Goal: Contribute content: Add original content to the website for others to see

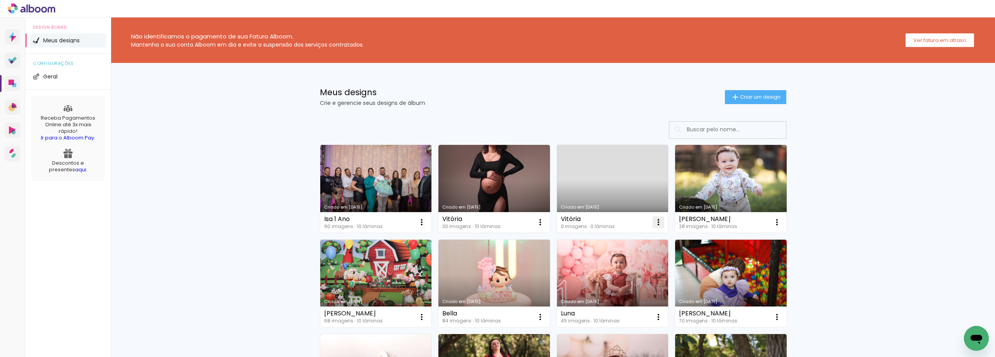
click at [426, 224] on iron-icon at bounding box center [421, 222] width 9 height 9
click at [603, 272] on paper-item "Excluir" at bounding box center [625, 274] width 77 height 16
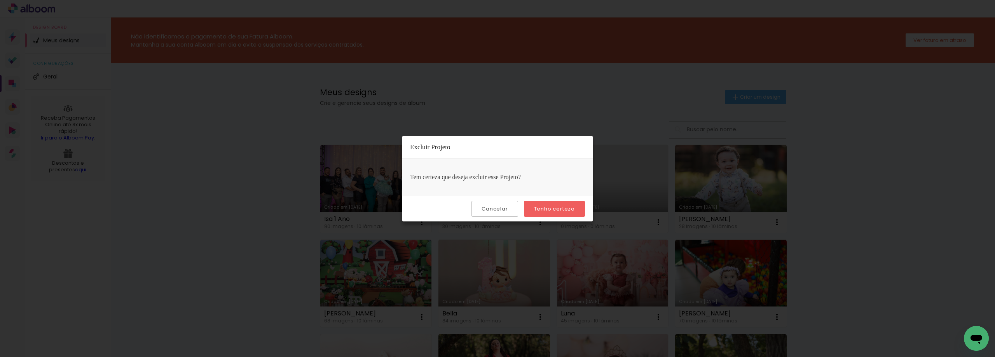
click at [548, 204] on paper-button "Tenho certeza" at bounding box center [554, 209] width 61 height 16
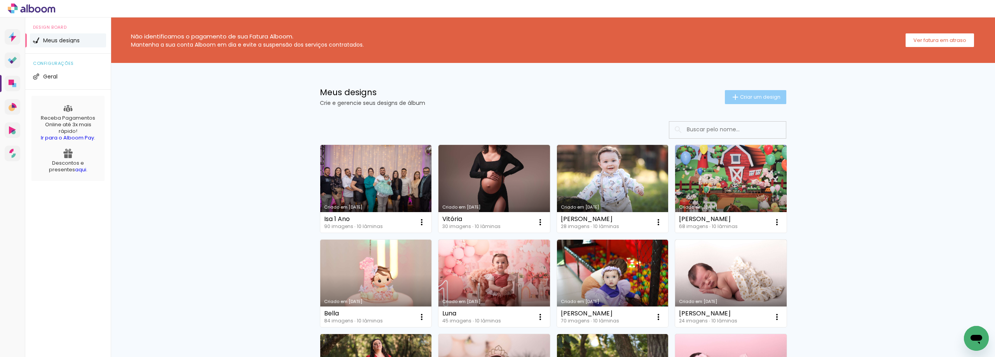
click at [741, 98] on span "Criar um design" at bounding box center [760, 96] width 40 height 5
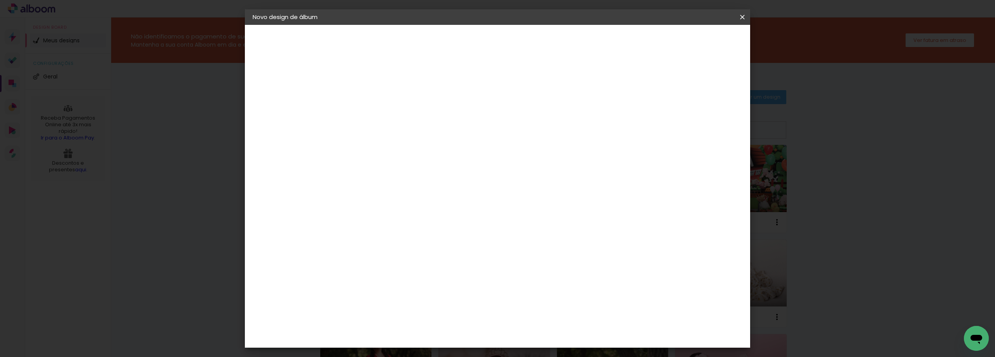
click at [0, 0] on div at bounding box center [0, 0] width 0 height 0
type input "Smash Isa"
type paper-input "Smash Isa"
click at [0, 0] on header "Informações Dê um título ao seu álbum. Avançar" at bounding box center [0, 0] width 0 height 0
click at [0, 0] on slot "Avançar" at bounding box center [0, 0] width 0 height 0
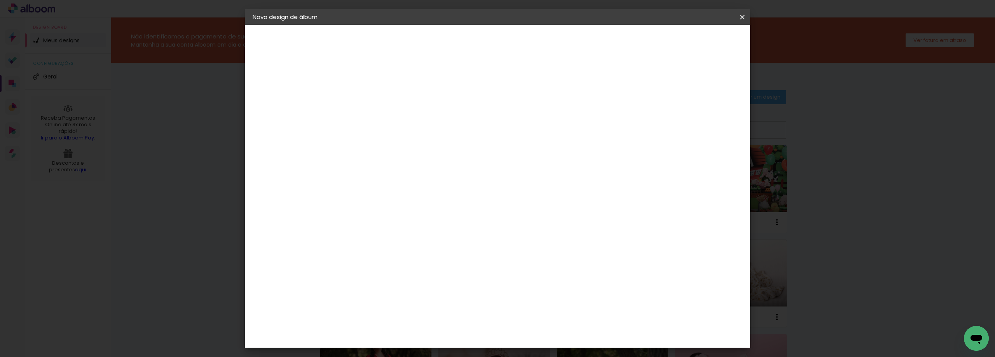
click at [526, 121] on paper-item "Tamanho Livre" at bounding box center [488, 118] width 75 height 17
click at [0, 0] on slot "Avançar" at bounding box center [0, 0] width 0 height 0
click at [363, 89] on input "2" at bounding box center [374, 89] width 27 height 10
click at [365, 89] on input "2" at bounding box center [374, 89] width 27 height 10
type input "0"
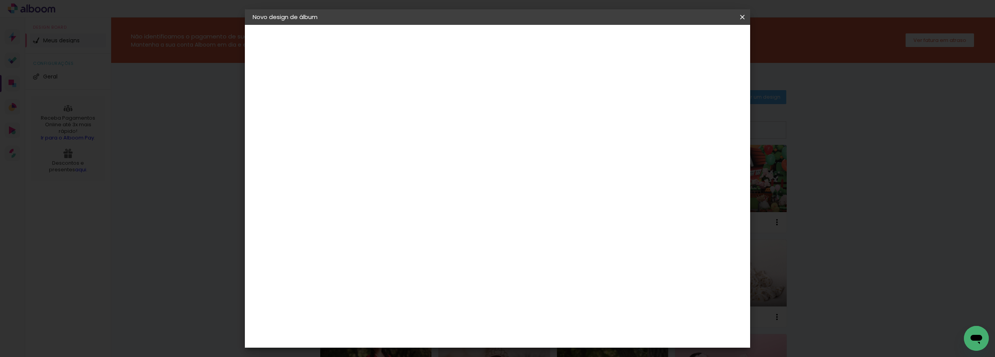
type paper-input "0"
type input "4"
type paper-input "4"
click at [704, 119] on input "4" at bounding box center [704, 118] width 14 height 12
type input "0"
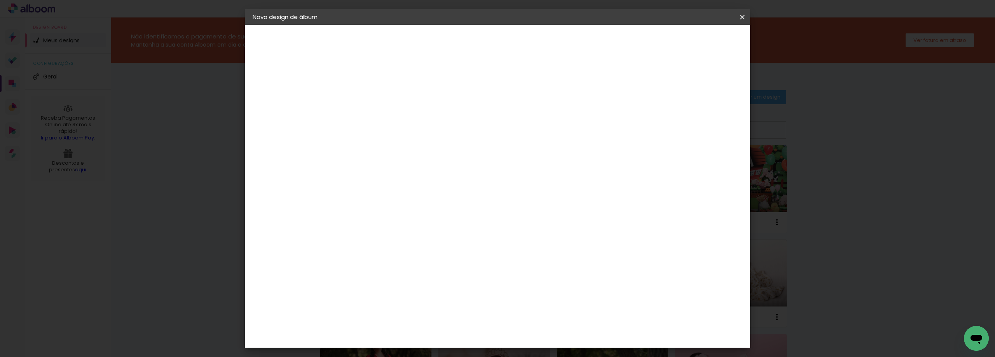
click at [547, 322] on input "60" at bounding box center [541, 324] width 20 height 12
type input "40"
type paper-input "40"
drag, startPoint x: 365, startPoint y: 260, endPoint x: 351, endPoint y: 258, distance: 13.4
click at [351, 258] on input "30" at bounding box center [355, 259] width 20 height 12
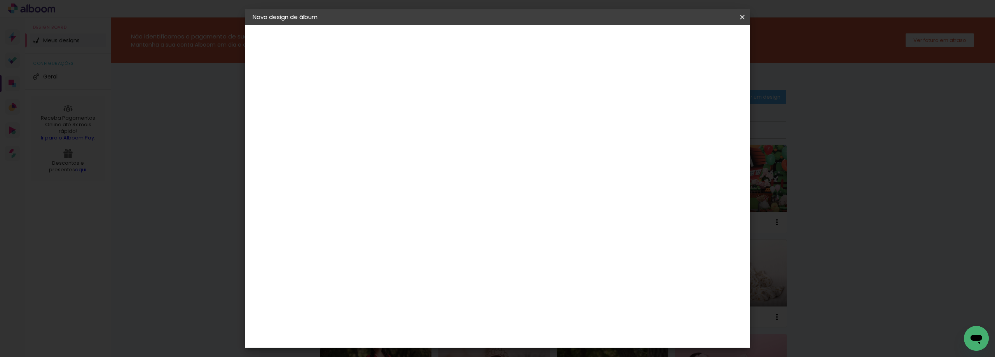
type input "15,2"
type paper-input "15,2"
click at [694, 44] on span "Iniciar design" at bounding box center [676, 40] width 35 height 5
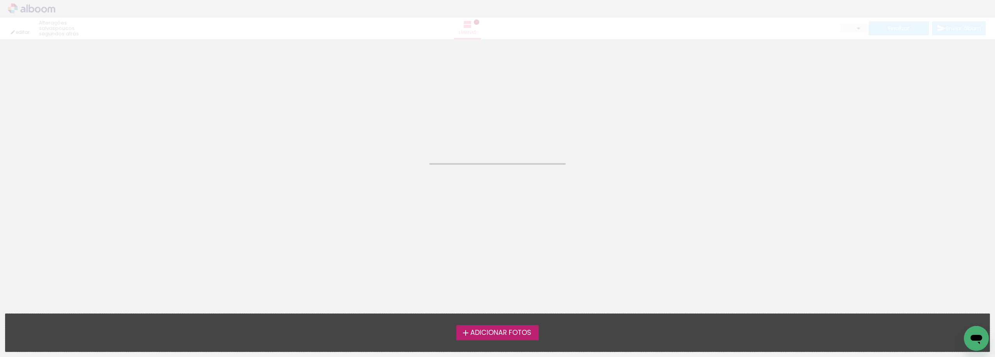
click at [484, 335] on span "Adicionar Fotos" at bounding box center [500, 333] width 61 height 7
click at [0, 0] on input "file" at bounding box center [0, 0] width 0 height 0
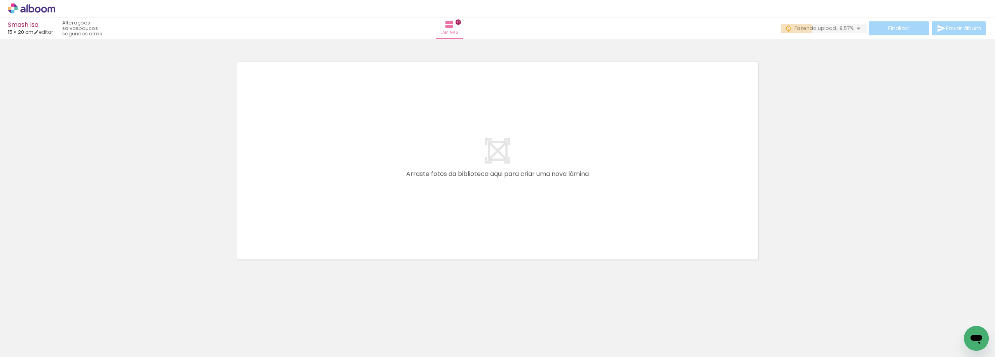
click at [785, 27] on iron-icon at bounding box center [789, 28] width 8 height 8
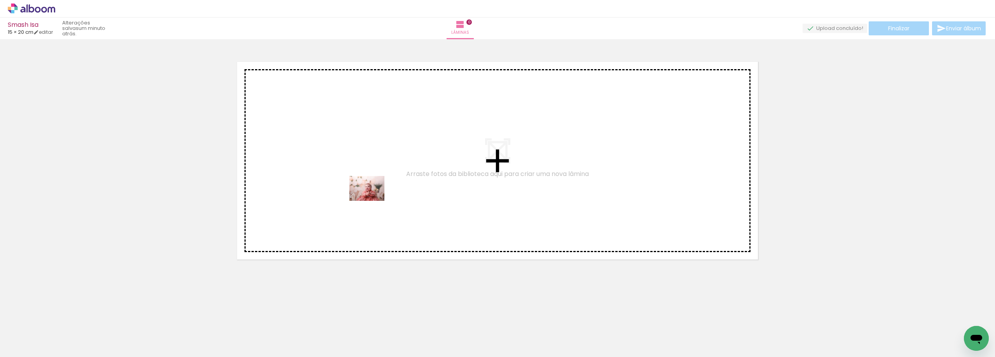
drag, startPoint x: 79, startPoint y: 340, endPoint x: 374, endPoint y: 198, distance: 327.0
click at [374, 198] on quentale-workspace at bounding box center [497, 178] width 995 height 357
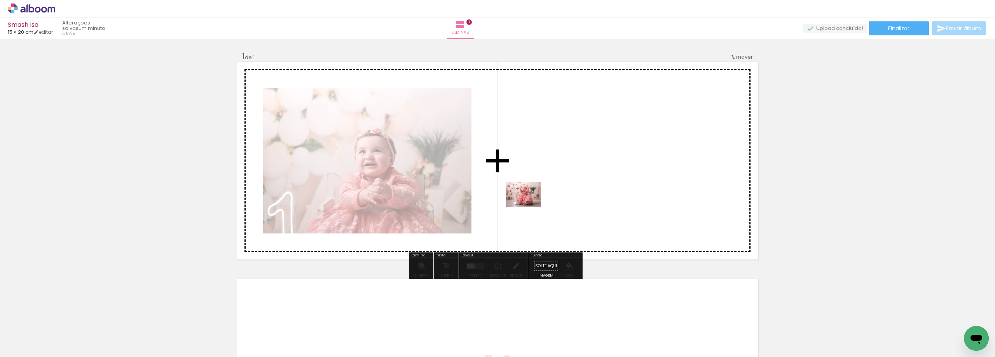
drag, startPoint x: 120, startPoint y: 340, endPoint x: 543, endPoint y: 200, distance: 446.1
click at [543, 200] on quentale-workspace at bounding box center [497, 178] width 995 height 357
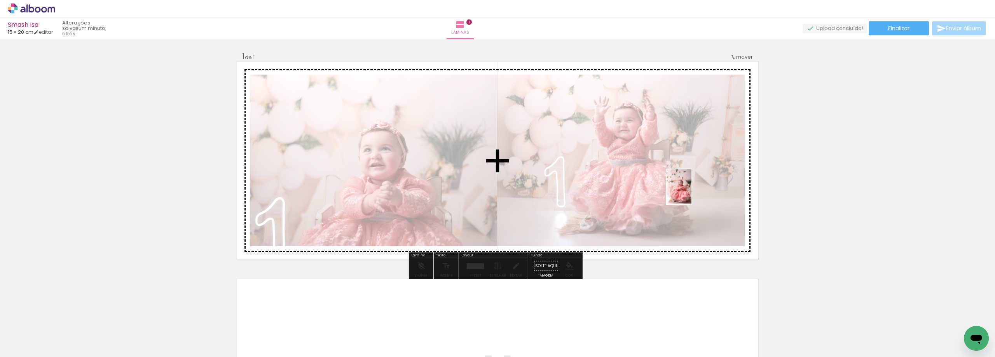
drag, startPoint x: 161, startPoint y: 332, endPoint x: 709, endPoint y: 187, distance: 567.3
click at [709, 187] on quentale-workspace at bounding box center [497, 178] width 995 height 357
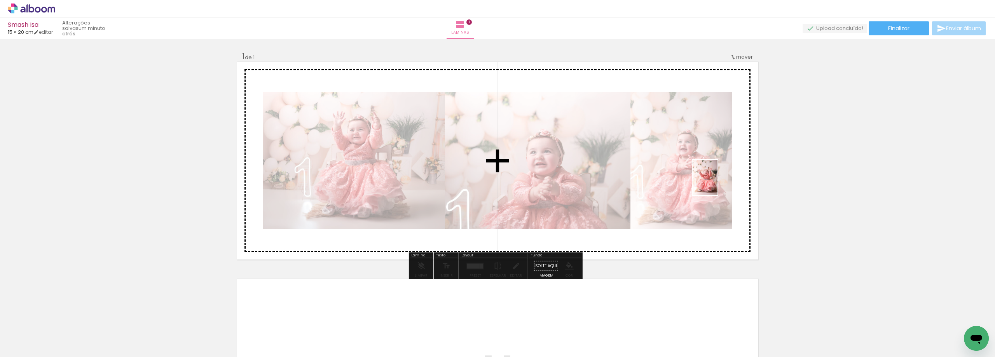
drag, startPoint x: 215, startPoint y: 336, endPoint x: 716, endPoint y: 183, distance: 523.9
click at [716, 183] on quentale-workspace at bounding box center [497, 178] width 995 height 357
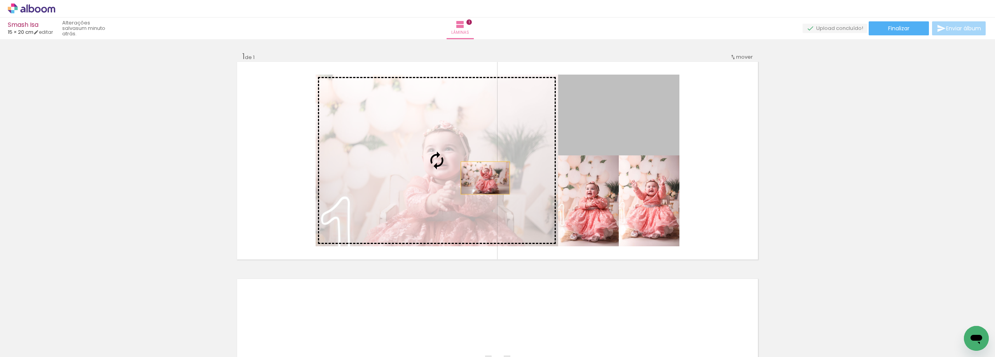
drag, startPoint x: 636, startPoint y: 122, endPoint x: 479, endPoint y: 179, distance: 168.0
click at [0, 0] on slot at bounding box center [0, 0] width 0 height 0
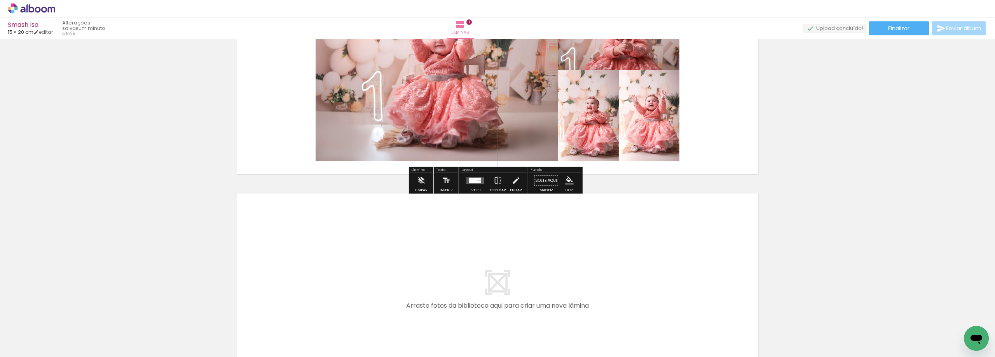
scroll to position [39, 0]
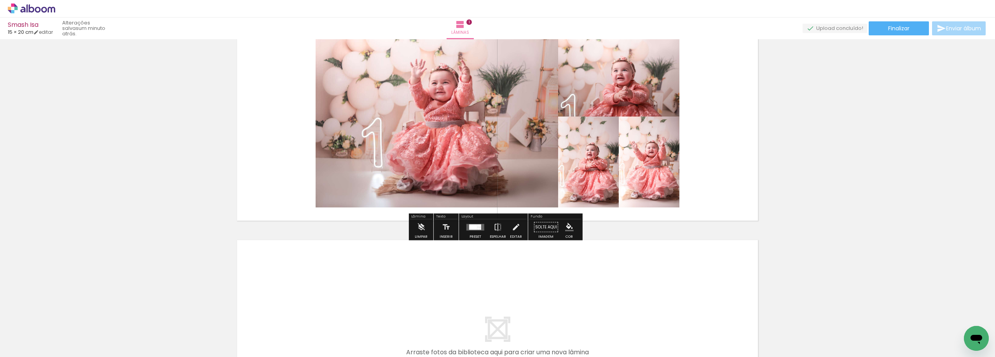
click at [470, 229] on div at bounding box center [473, 226] width 8 height 5
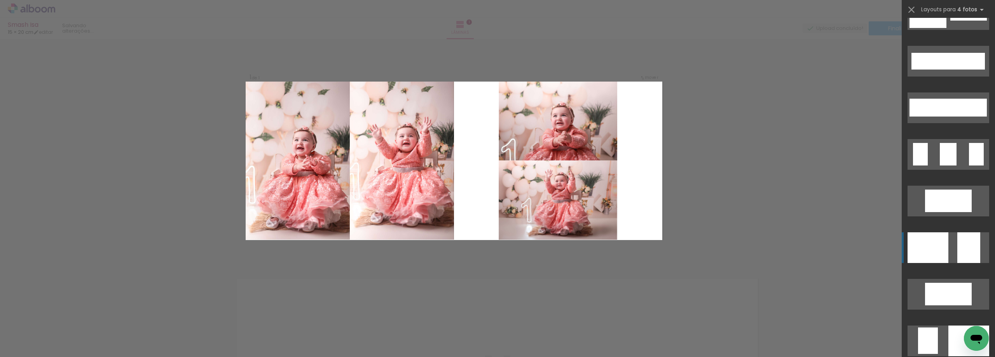
scroll to position [583, 0]
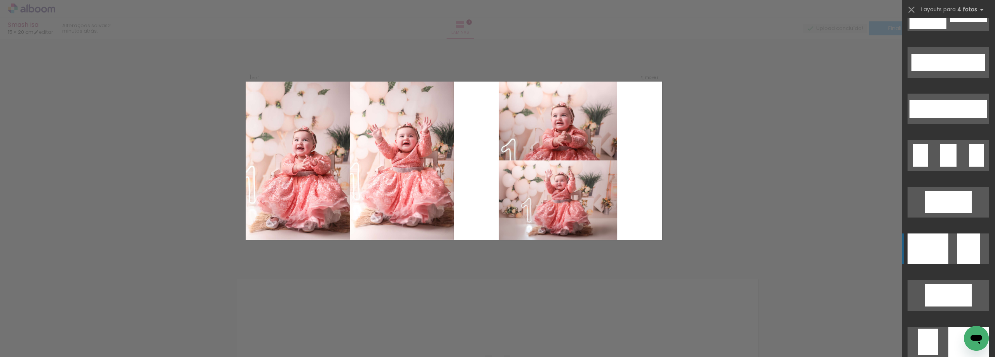
click at [953, 327] on quentale-layouter at bounding box center [949, 342] width 82 height 31
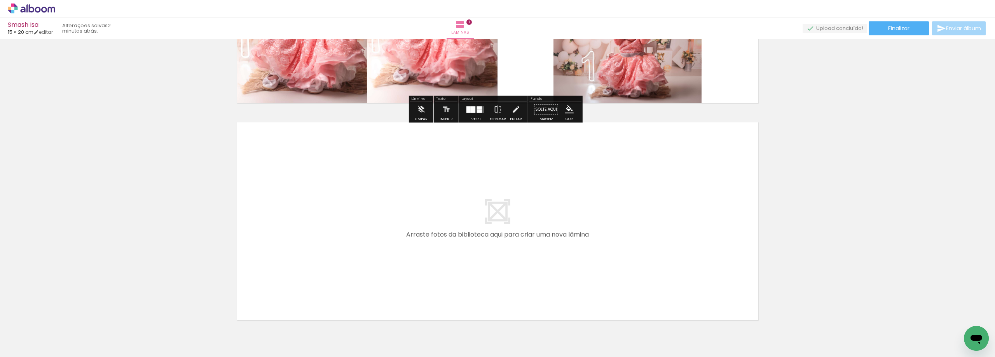
scroll to position [194, 0]
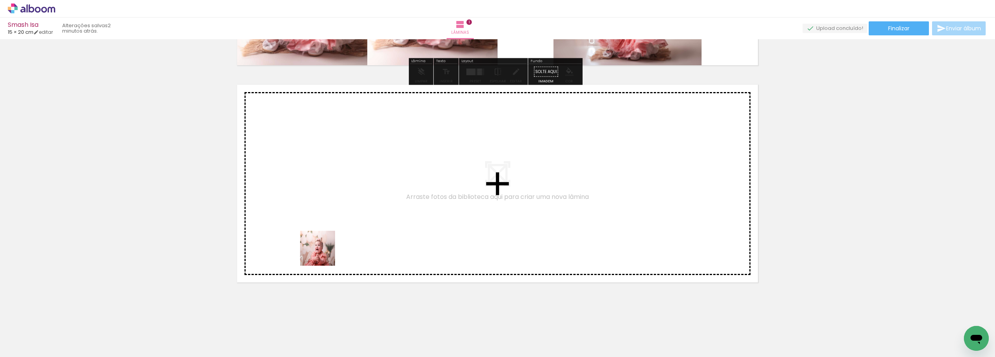
drag, startPoint x: 260, startPoint y: 332, endPoint x: 286, endPoint y: 335, distance: 25.5
click at [337, 238] on quentale-workspace at bounding box center [497, 178] width 995 height 357
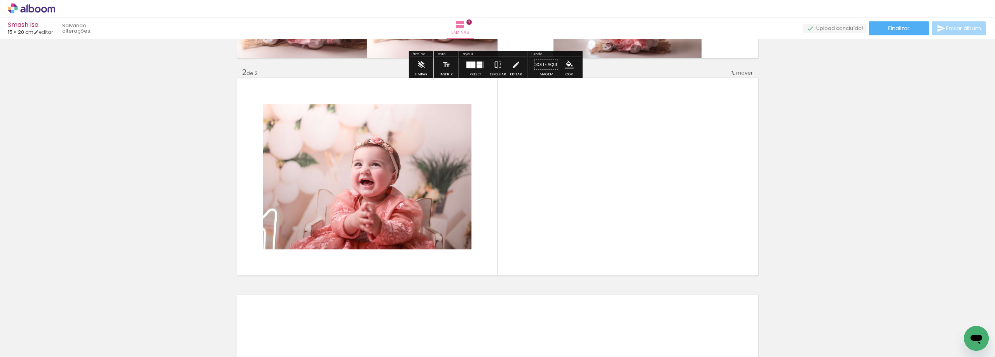
scroll to position [204, 0]
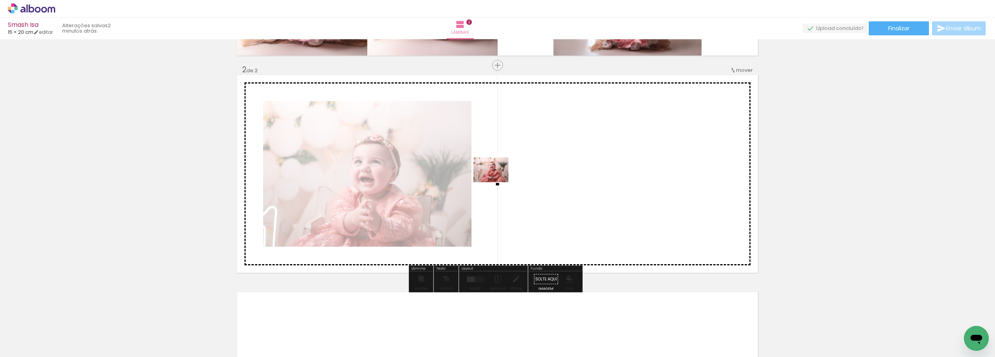
drag, startPoint x: 299, startPoint y: 336, endPoint x: 497, endPoint y: 181, distance: 251.7
click at [497, 181] on quentale-workspace at bounding box center [497, 178] width 995 height 357
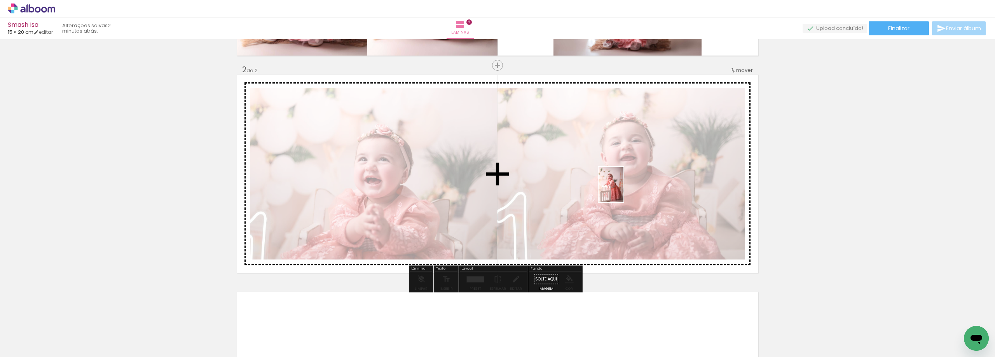
drag, startPoint x: 338, startPoint y: 339, endPoint x: 622, endPoint y: 190, distance: 320.5
click at [622, 190] on quentale-workspace at bounding box center [497, 178] width 995 height 357
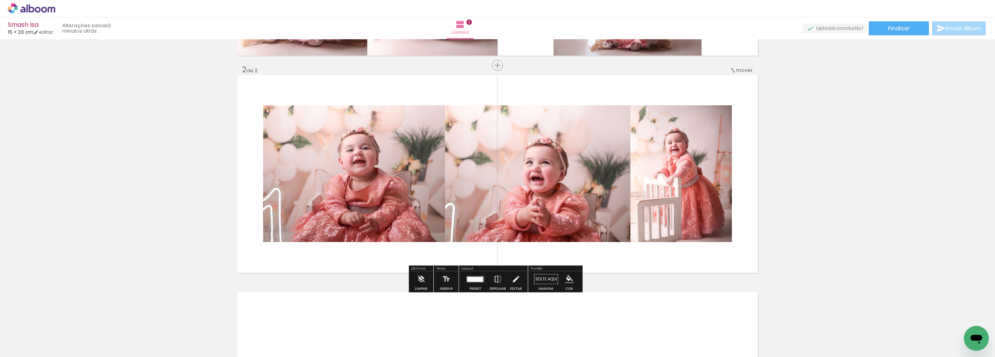
click at [470, 278] on div at bounding box center [470, 279] width 6 height 5
click at [0, 0] on div "Confirmar Cancelar" at bounding box center [0, 0] width 0 height 0
click at [476, 281] on div at bounding box center [476, 279] width 6 height 5
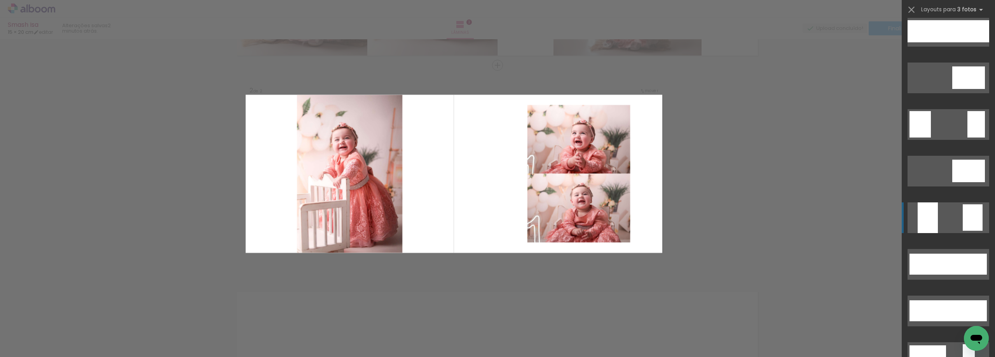
scroll to position [777, 0]
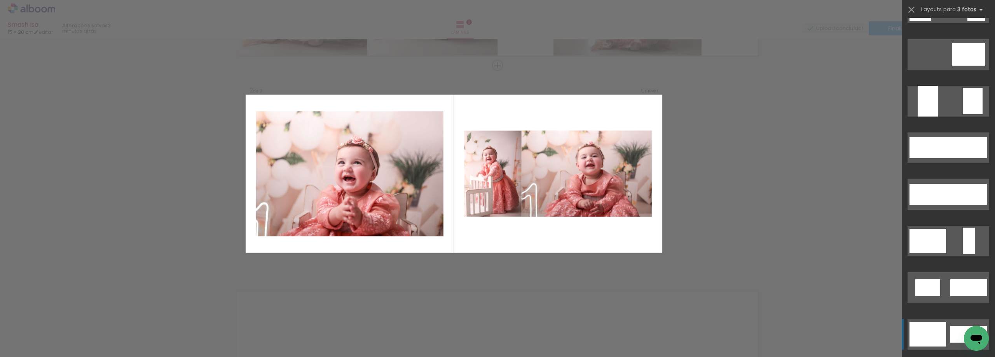
click at [933, 158] on div at bounding box center [925, 147] width 31 height 21
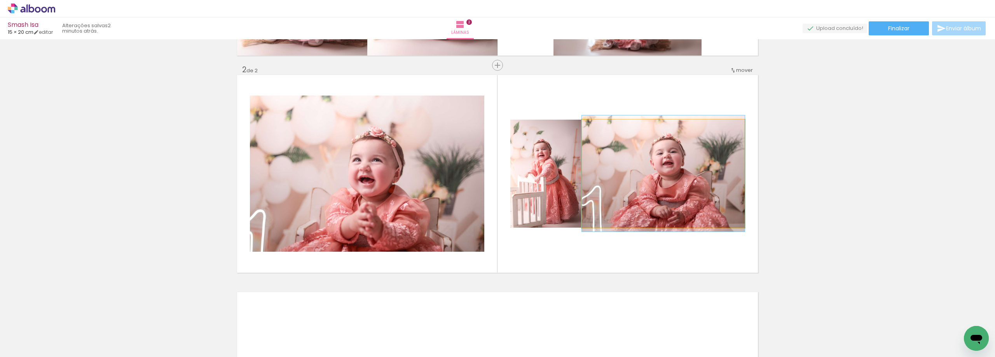
click at [679, 195] on quentale-photo at bounding box center [663, 174] width 163 height 108
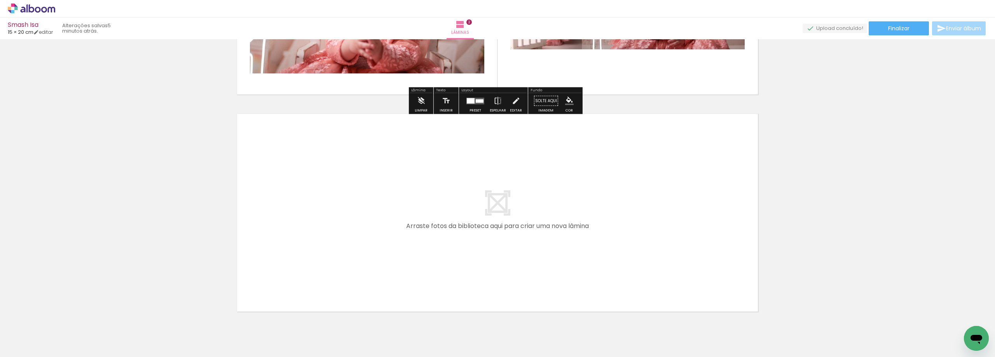
scroll to position [413, 0]
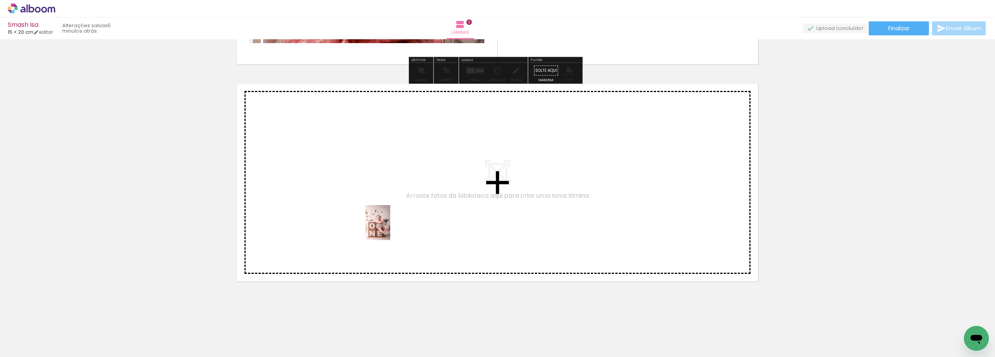
drag, startPoint x: 391, startPoint y: 332, endPoint x: 389, endPoint y: 229, distance: 103.8
click at [389, 229] on quentale-workspace at bounding box center [497, 178] width 995 height 357
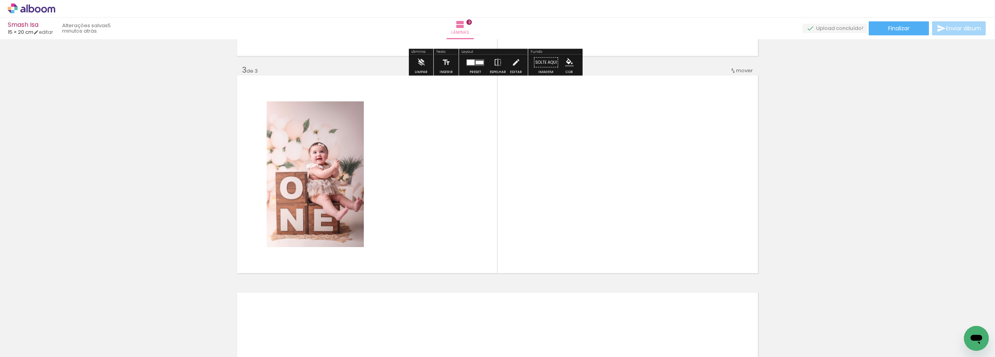
scroll to position [421, 0]
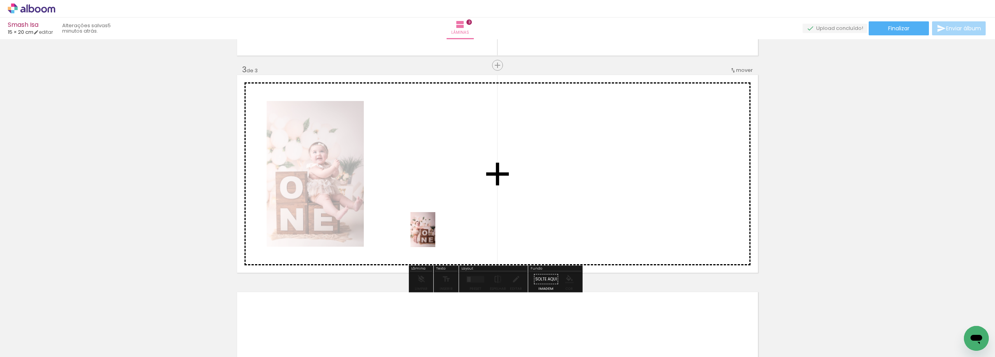
drag, startPoint x: 428, startPoint y: 342, endPoint x: 434, endPoint y: 236, distance: 106.7
click at [434, 236] on quentale-workspace at bounding box center [497, 178] width 995 height 357
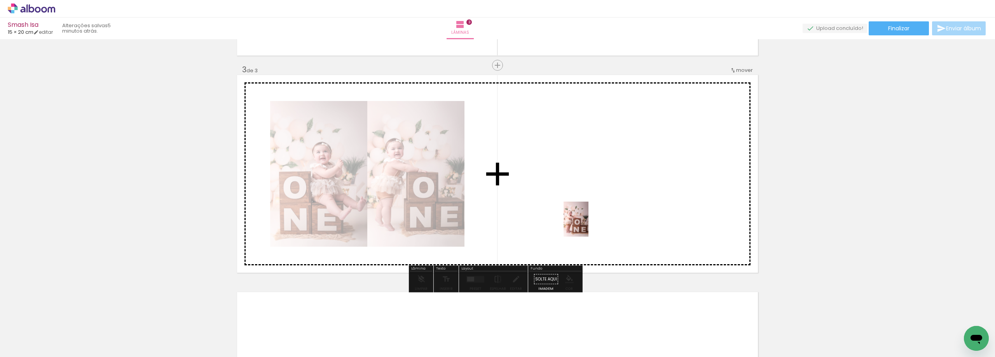
drag, startPoint x: 472, startPoint y: 336, endPoint x: 587, endPoint y: 225, distance: 159.7
click at [587, 225] on quentale-workspace at bounding box center [497, 178] width 995 height 357
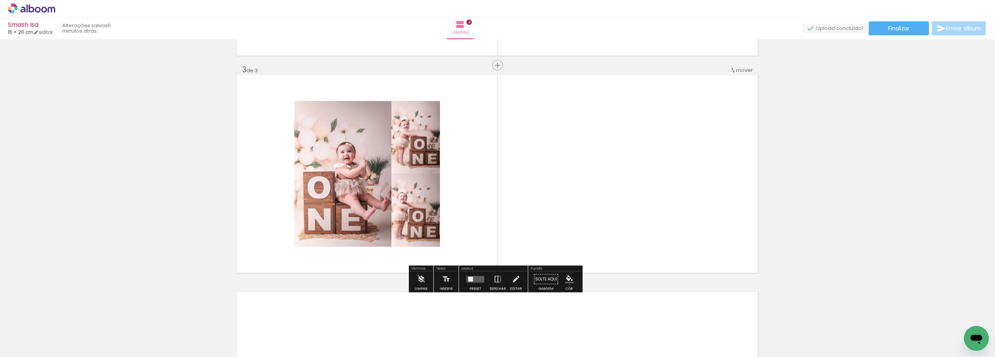
click at [474, 277] on quentale-layouter at bounding box center [475, 279] width 18 height 7
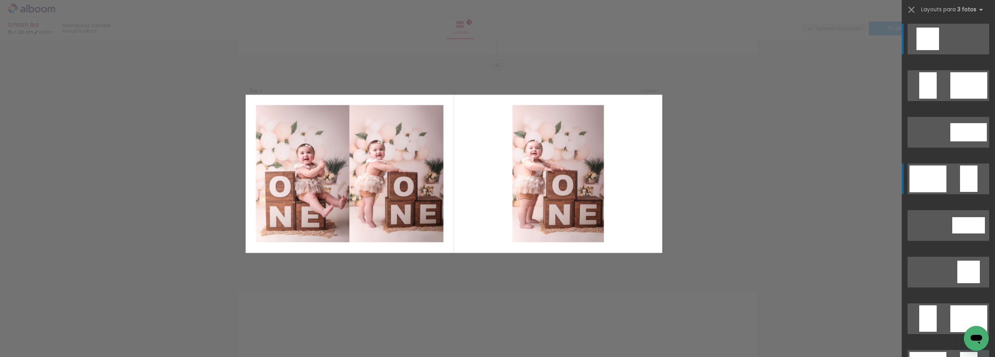
scroll to position [78, 0]
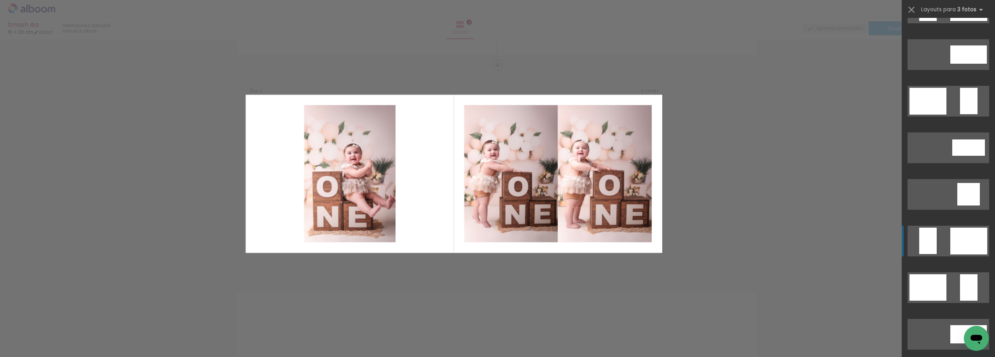
click at [950, 21] on div at bounding box center [959, 8] width 18 height 26
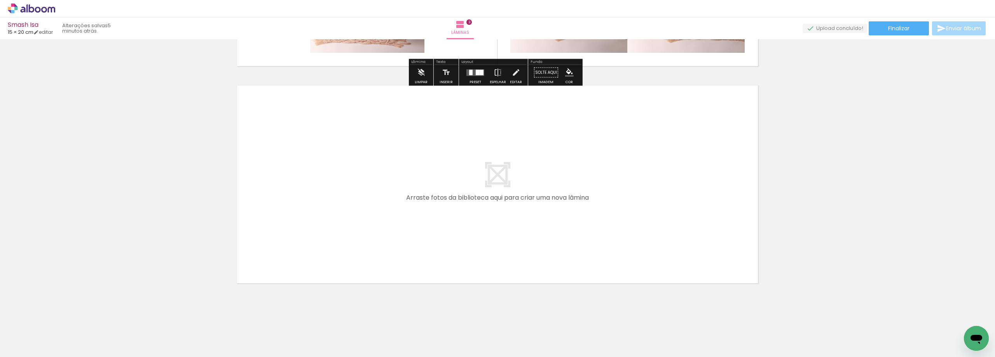
scroll to position [630, 0]
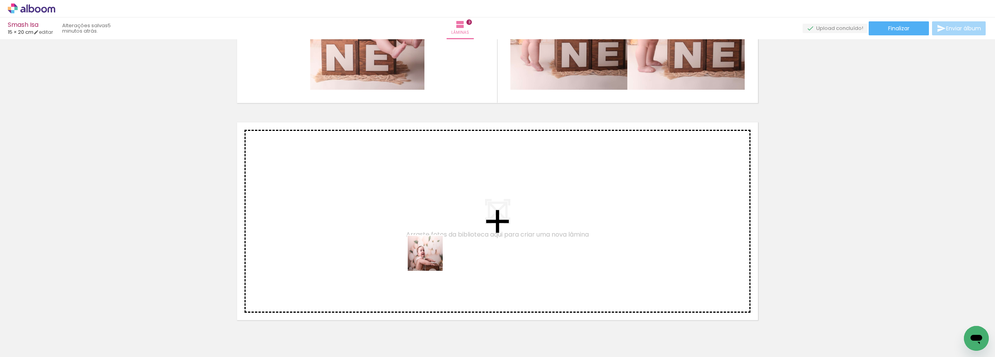
drag, startPoint x: 515, startPoint y: 339, endPoint x: 431, endPoint y: 259, distance: 115.8
click at [431, 259] on quentale-workspace at bounding box center [497, 178] width 995 height 357
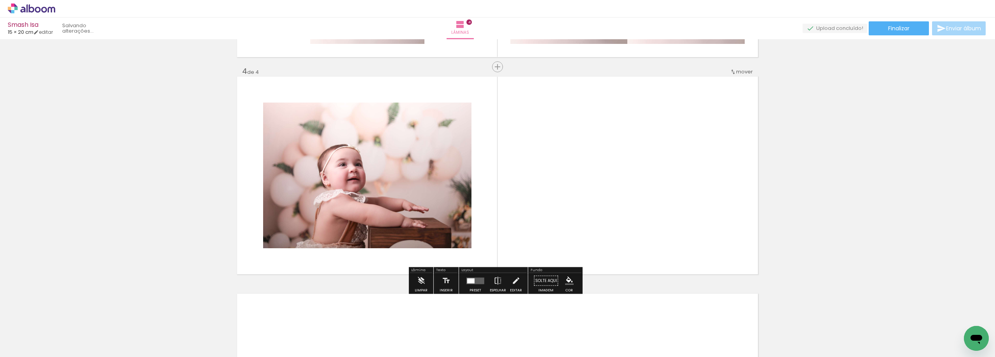
scroll to position [639, 0]
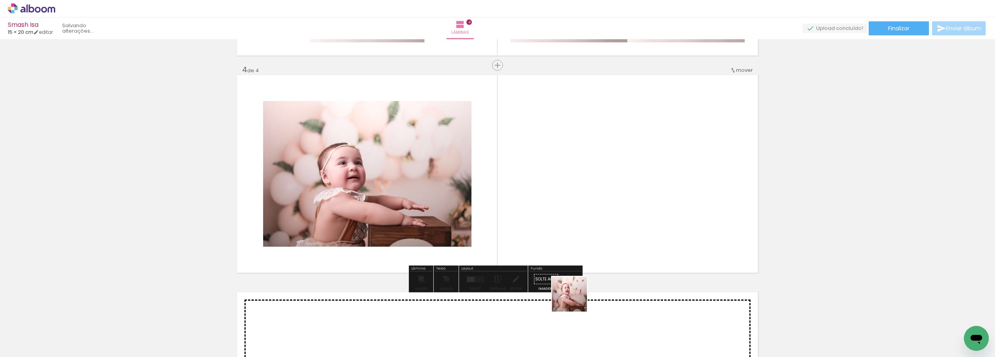
drag, startPoint x: 563, startPoint y: 332, endPoint x: 591, endPoint y: 199, distance: 136.2
click at [591, 199] on quentale-workspace at bounding box center [497, 178] width 995 height 357
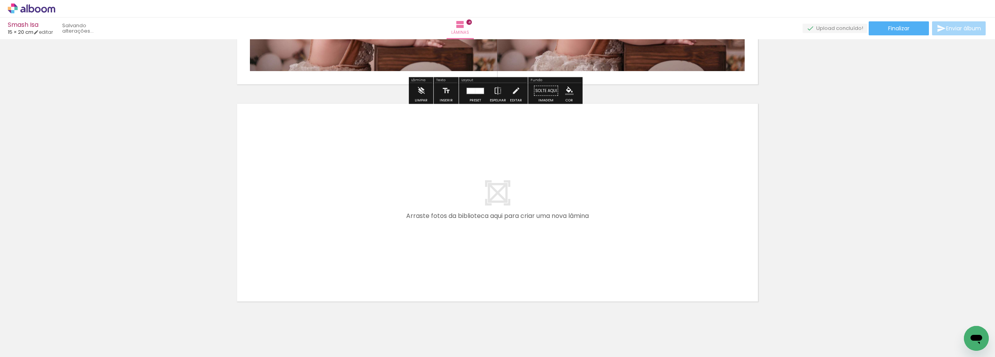
scroll to position [847, 0]
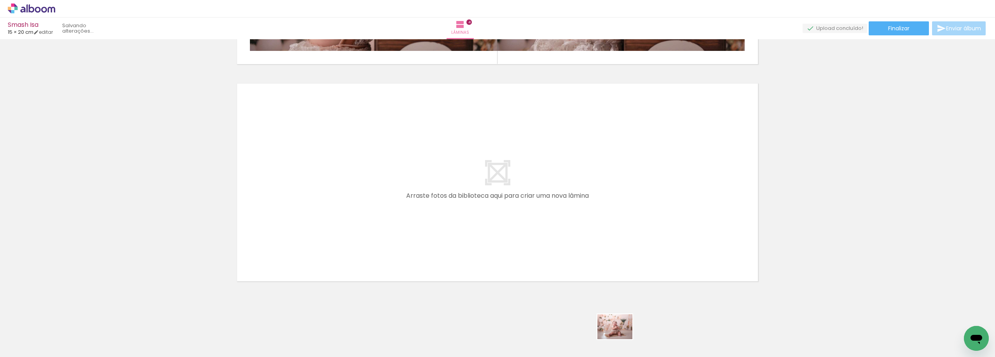
drag, startPoint x: 581, startPoint y: 307, endPoint x: 621, endPoint y: 338, distance: 50.5
click at [620, 338] on div at bounding box center [600, 331] width 38 height 28
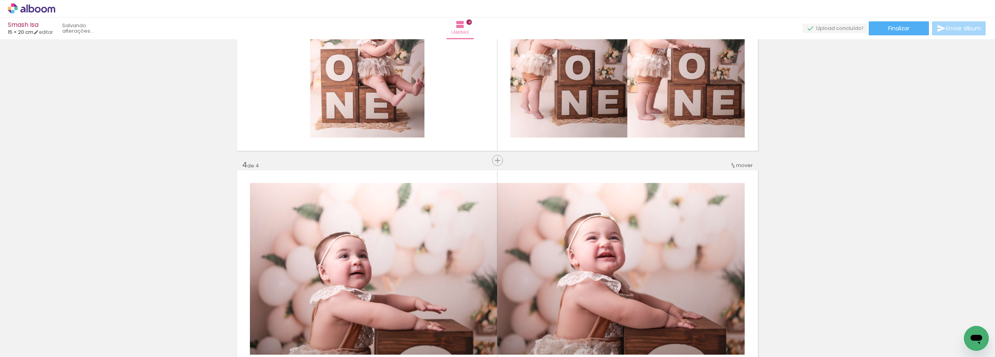
scroll to position [653, 0]
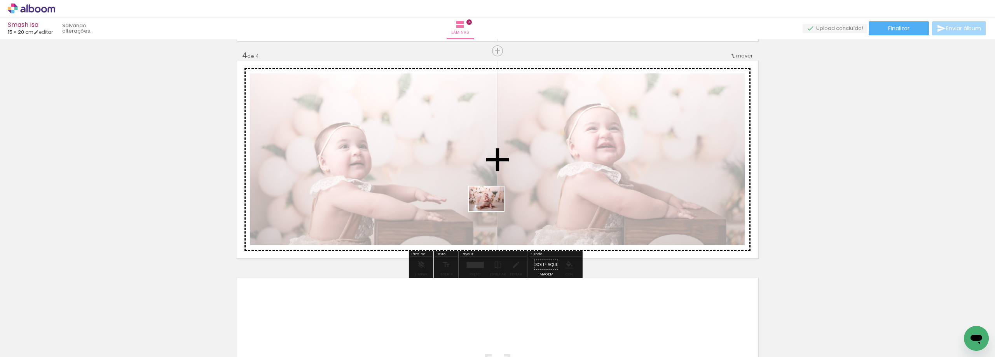
drag, startPoint x: 611, startPoint y: 338, endPoint x: 492, endPoint y: 210, distance: 174.9
click at [492, 210] on quentale-workspace at bounding box center [497, 178] width 995 height 357
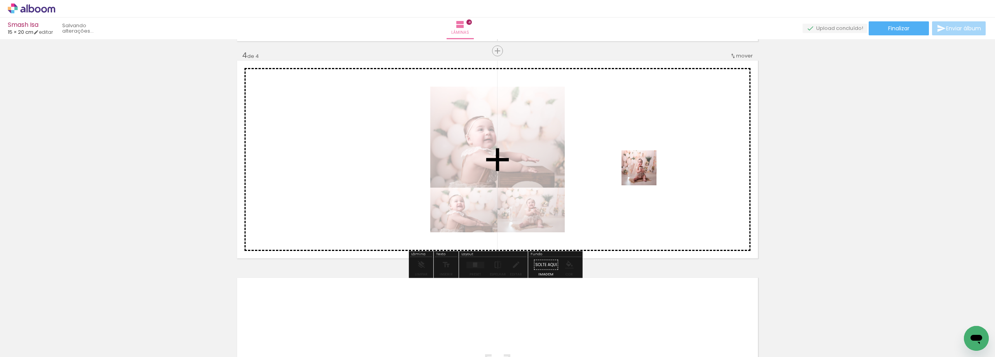
drag, startPoint x: 646, startPoint y: 335, endPoint x: 645, endPoint y: 174, distance: 160.9
click at [645, 174] on quentale-workspace at bounding box center [497, 178] width 995 height 357
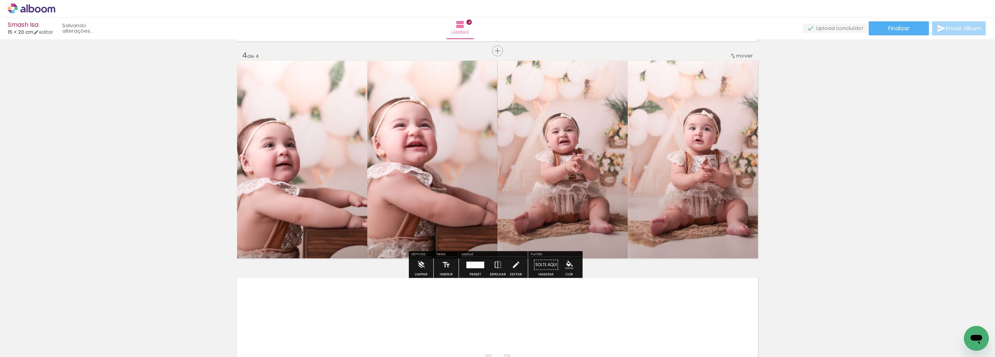
click at [468, 267] on div at bounding box center [468, 265] width 4 height 7
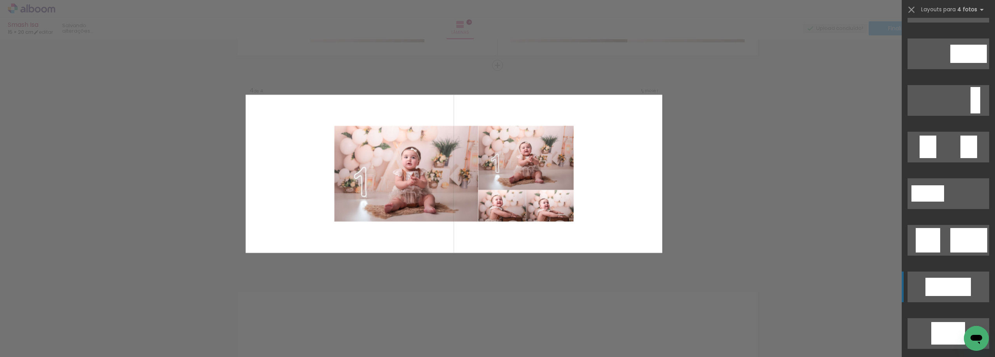
scroll to position [350, 0]
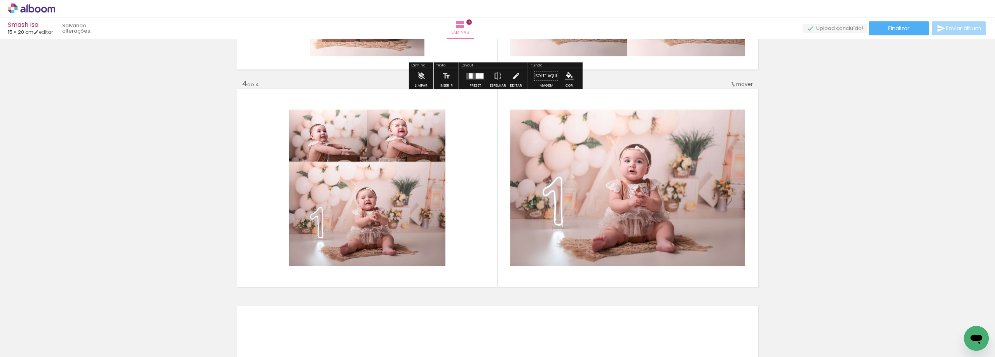
scroll to position [639, 0]
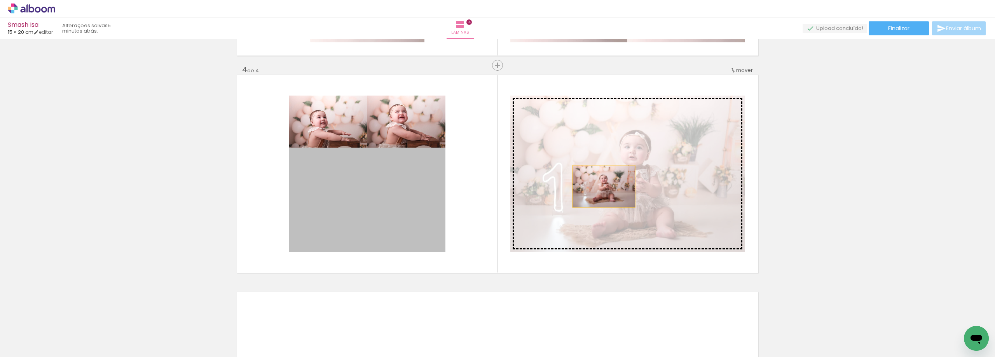
drag, startPoint x: 359, startPoint y: 215, endPoint x: 601, endPoint y: 185, distance: 244.3
click at [0, 0] on slot at bounding box center [0, 0] width 0 height 0
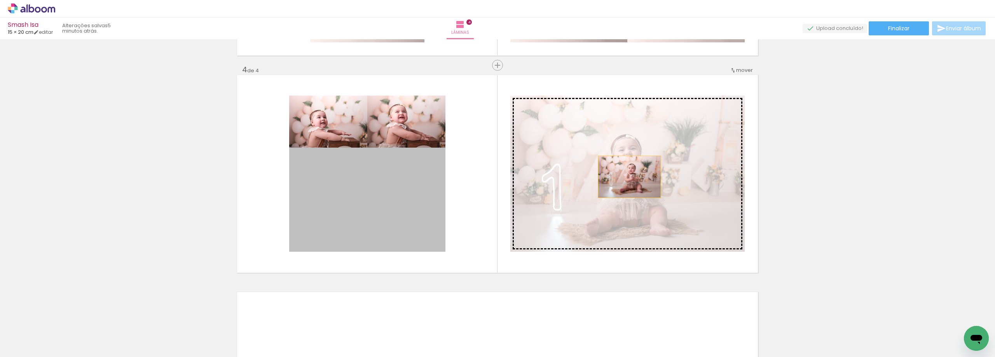
drag, startPoint x: 385, startPoint y: 206, endPoint x: 627, endPoint y: 177, distance: 243.2
click at [0, 0] on slot at bounding box center [0, 0] width 0 height 0
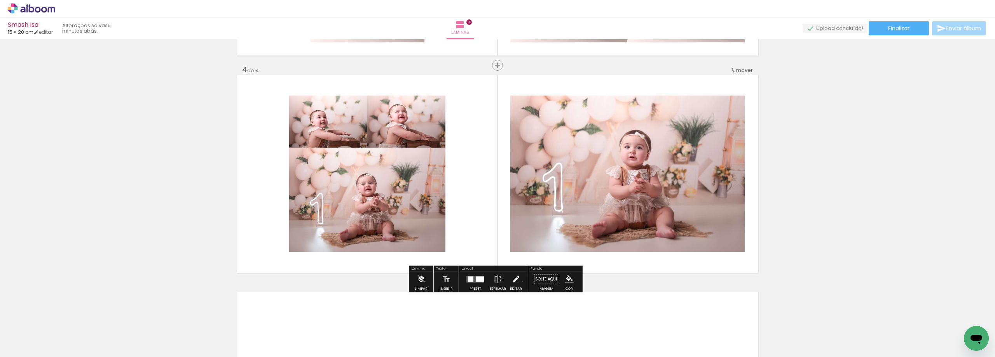
click at [521, 281] on paper-button "Editar" at bounding box center [516, 282] width 16 height 20
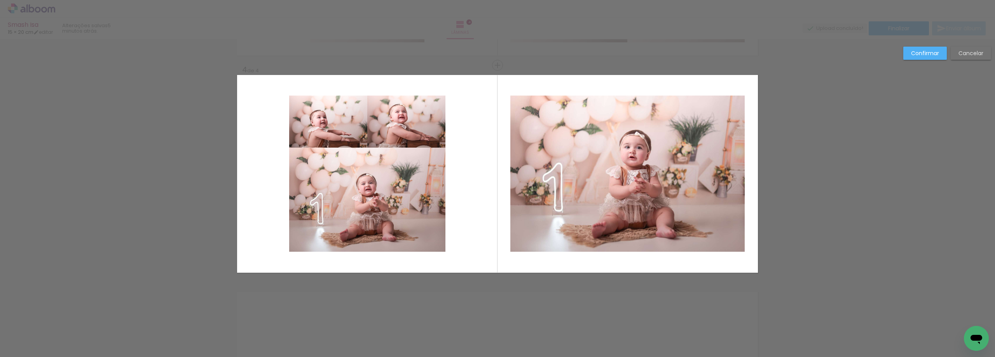
drag, startPoint x: 641, startPoint y: 151, endPoint x: 714, endPoint y: 132, distance: 75.4
click at [641, 151] on quentale-photo at bounding box center [627, 174] width 234 height 156
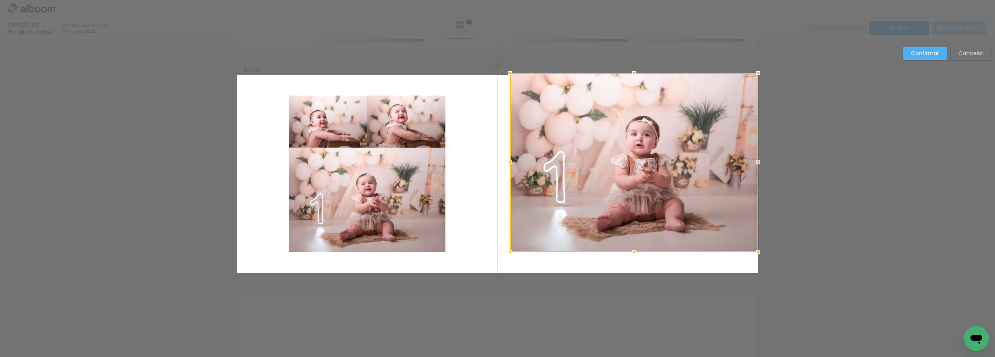
drag, startPoint x: 742, startPoint y: 98, endPoint x: 774, endPoint y: 72, distance: 41.2
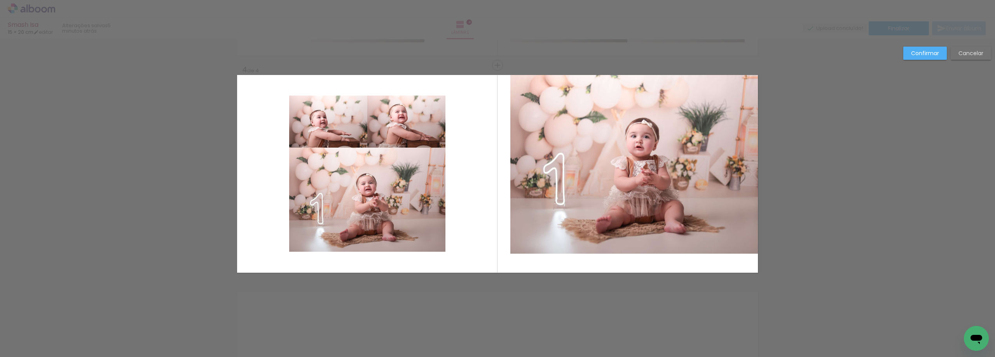
drag, startPoint x: 557, startPoint y: 160, endPoint x: 531, endPoint y: 161, distance: 25.7
click at [557, 160] on quentale-photo at bounding box center [634, 164] width 248 height 179
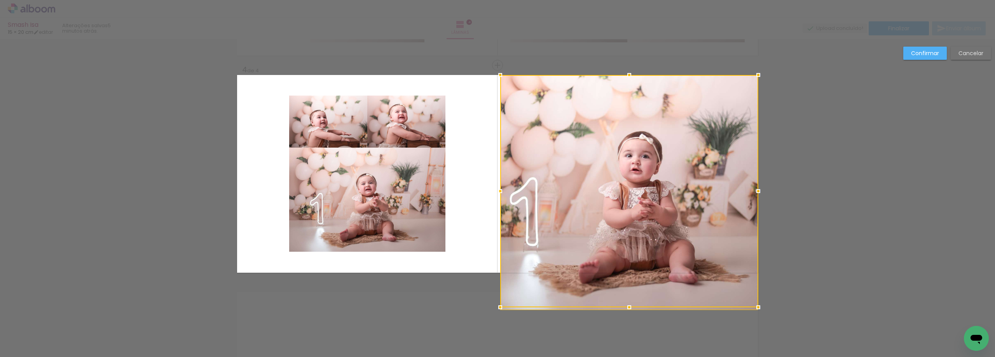
drag, startPoint x: 509, startPoint y: 163, endPoint x: 473, endPoint y: 173, distance: 37.2
click at [473, 173] on album-spread "4 de 4" at bounding box center [497, 174] width 521 height 198
click at [473, 173] on quentale-layouter at bounding box center [497, 174] width 521 height 198
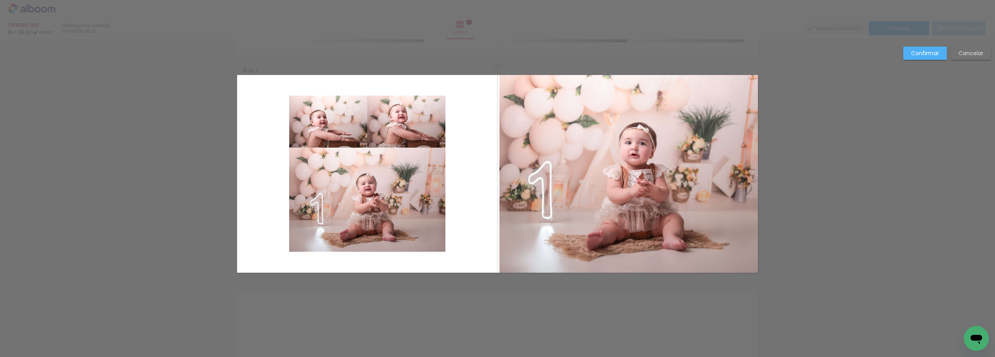
click at [510, 178] on quentale-photo at bounding box center [629, 174] width 259 height 198
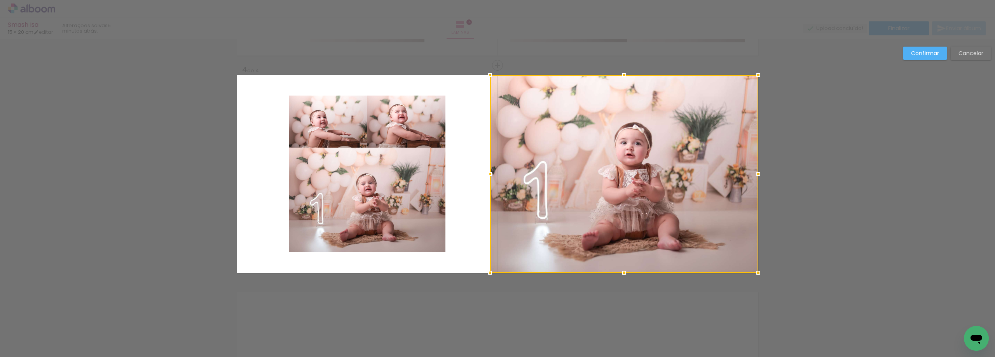
drag, startPoint x: 498, startPoint y: 173, endPoint x: 488, endPoint y: 174, distance: 9.4
click at [488, 174] on div at bounding box center [490, 174] width 16 height 16
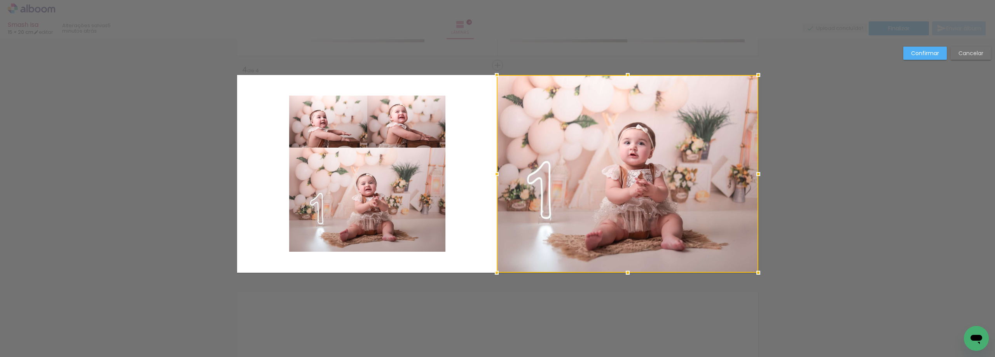
drag, startPoint x: 488, startPoint y: 174, endPoint x: 494, endPoint y: 174, distance: 6.6
click at [494, 174] on div at bounding box center [497, 174] width 16 height 16
click at [922, 49] on paper-button "Confirmar" at bounding box center [925, 53] width 44 height 13
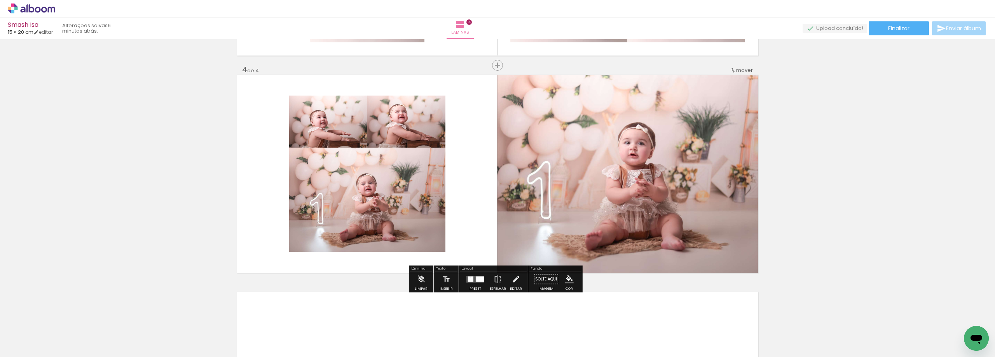
click at [556, 171] on quentale-photo at bounding box center [628, 174] width 262 height 198
click at [512, 278] on iron-icon at bounding box center [516, 280] width 9 height 16
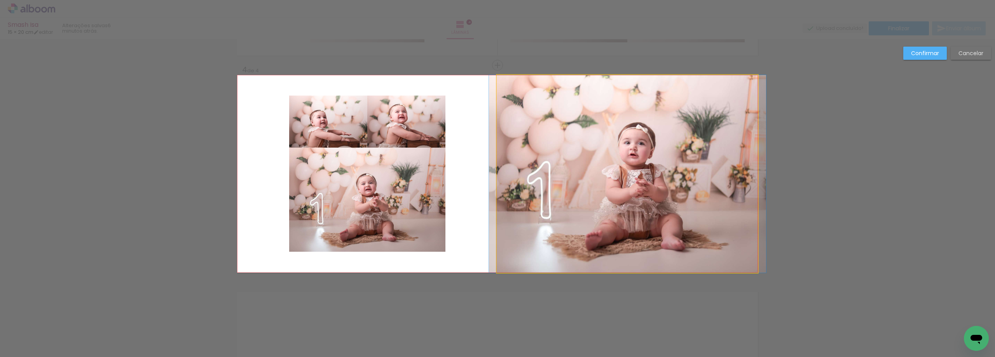
click at [510, 186] on quentale-photo at bounding box center [628, 174] width 262 height 198
click at [497, 173] on div at bounding box center [497, 174] width 16 height 16
click at [0, 0] on slot "Confirmar" at bounding box center [0, 0] width 0 height 0
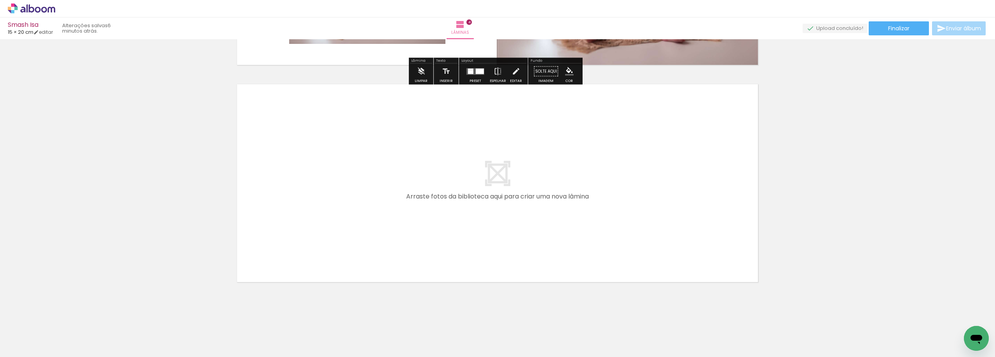
scroll to position [847, 0]
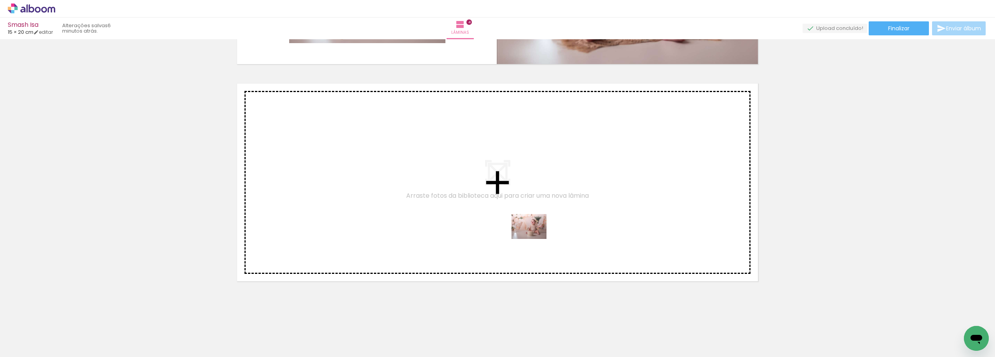
drag, startPoint x: 694, startPoint y: 340, endPoint x: 535, endPoint y: 238, distance: 188.9
click at [535, 238] on quentale-workspace at bounding box center [497, 178] width 995 height 357
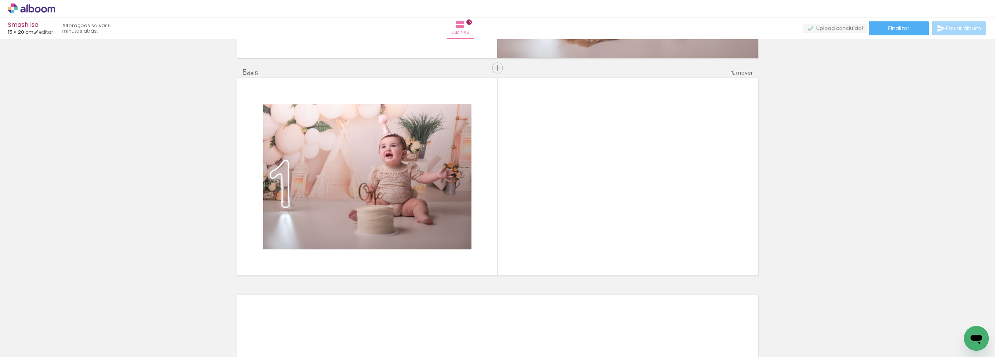
scroll to position [856, 0]
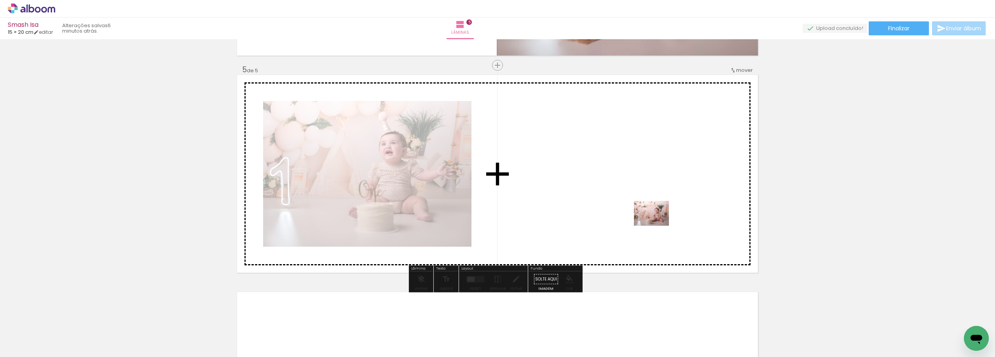
drag, startPoint x: 732, startPoint y: 342, endPoint x: 657, endPoint y: 223, distance: 140.6
click at [657, 223] on quentale-workspace at bounding box center [497, 178] width 995 height 357
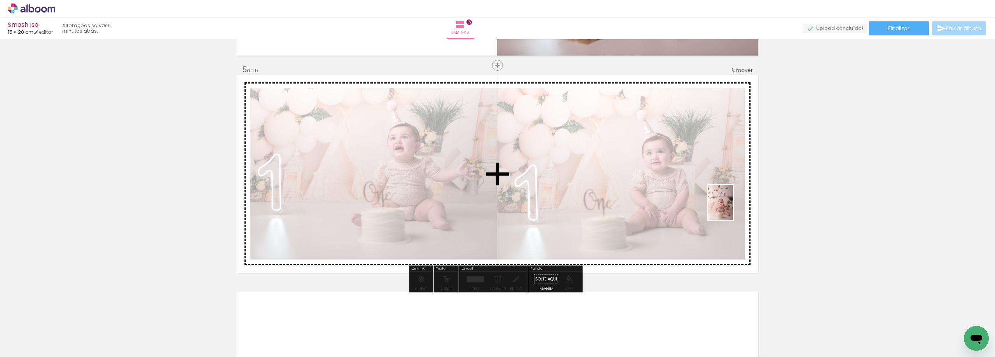
drag, startPoint x: 770, startPoint y: 342, endPoint x: 730, endPoint y: 206, distance: 141.2
click at [730, 206] on quentale-workspace at bounding box center [497, 178] width 995 height 357
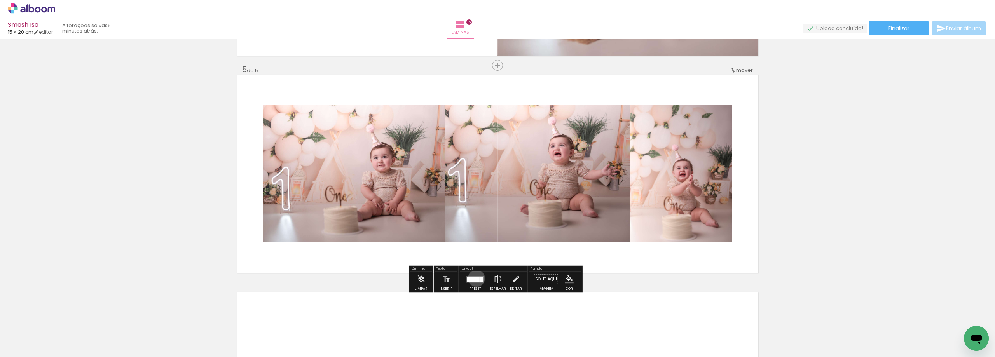
click at [475, 278] on div at bounding box center [476, 279] width 6 height 5
click at [0, 0] on div "Confirmar Cancelar" at bounding box center [0, 0] width 0 height 0
click at [475, 278] on div at bounding box center [476, 279] width 6 height 5
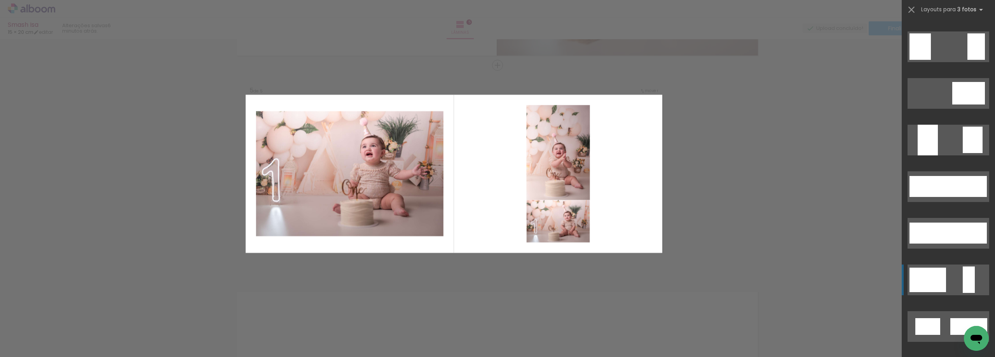
scroll to position [816, 0]
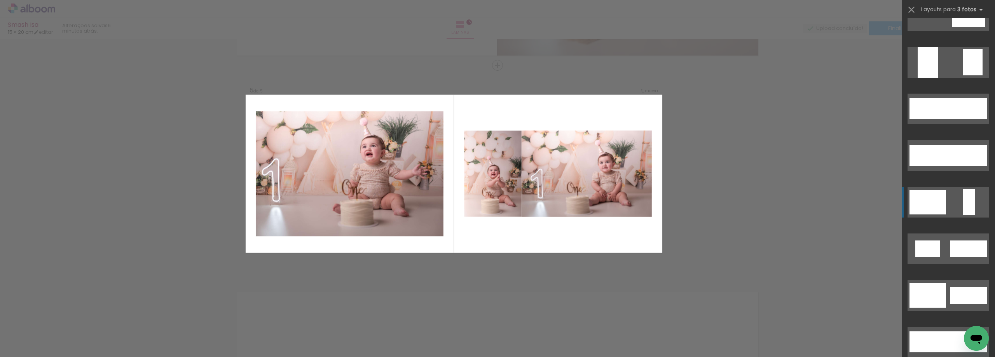
click at [933, 119] on div at bounding box center [925, 108] width 31 height 21
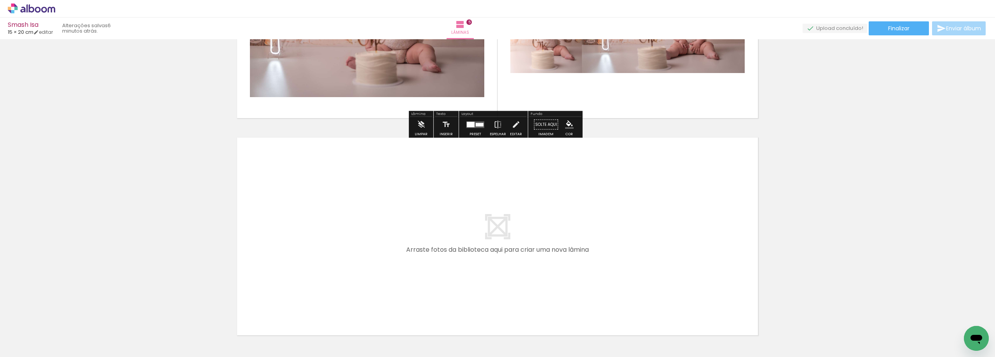
scroll to position [1012, 0]
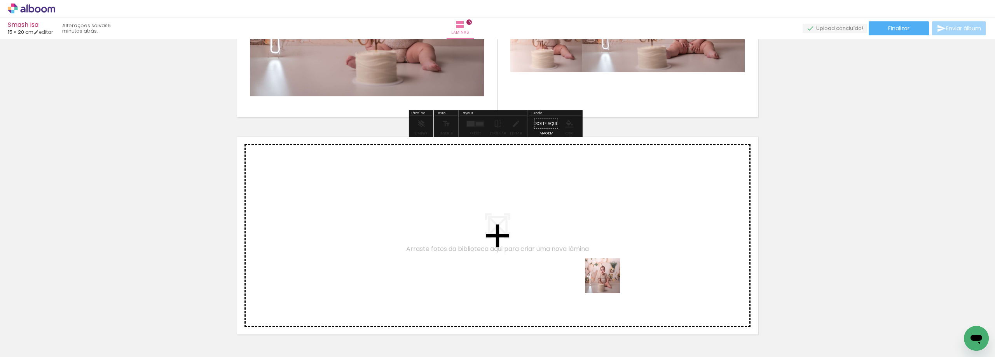
drag, startPoint x: 673, startPoint y: 335, endPoint x: 434, endPoint y: 213, distance: 267.9
click at [434, 213] on quentale-workspace at bounding box center [497, 178] width 995 height 357
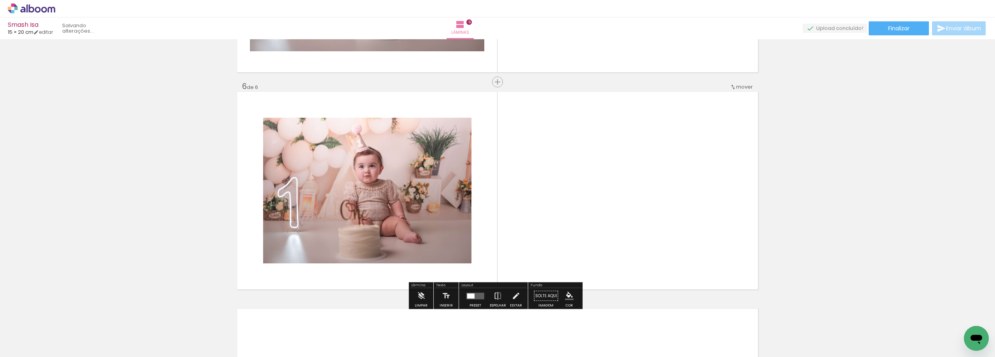
scroll to position [1073, 0]
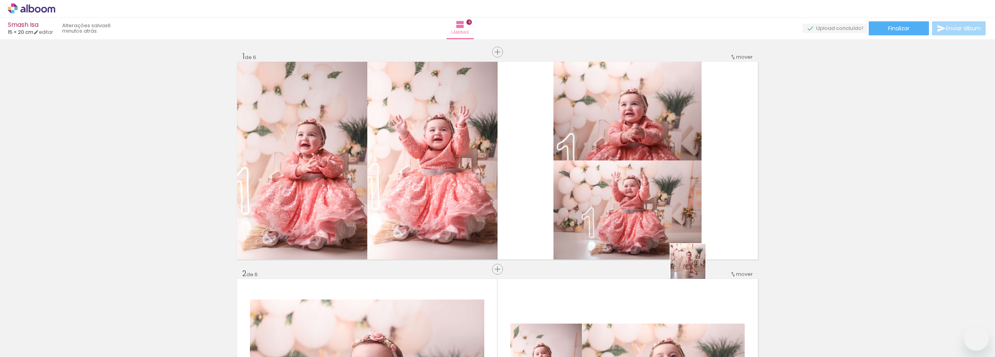
click at [631, 164] on quentale-workspace at bounding box center [497, 178] width 995 height 357
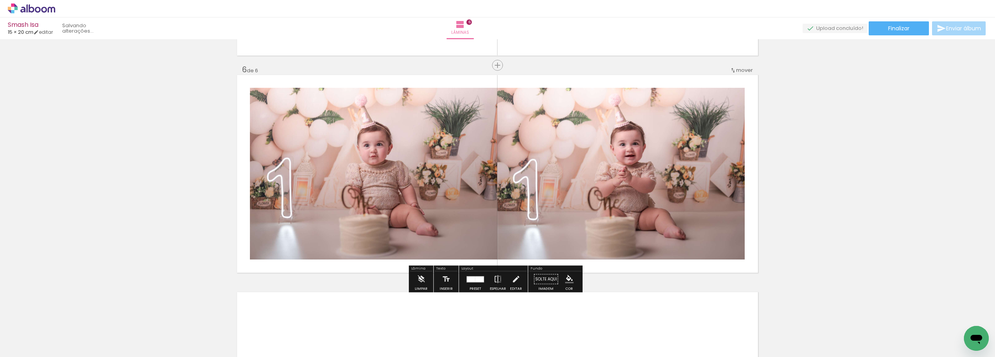
scroll to position [0, 136]
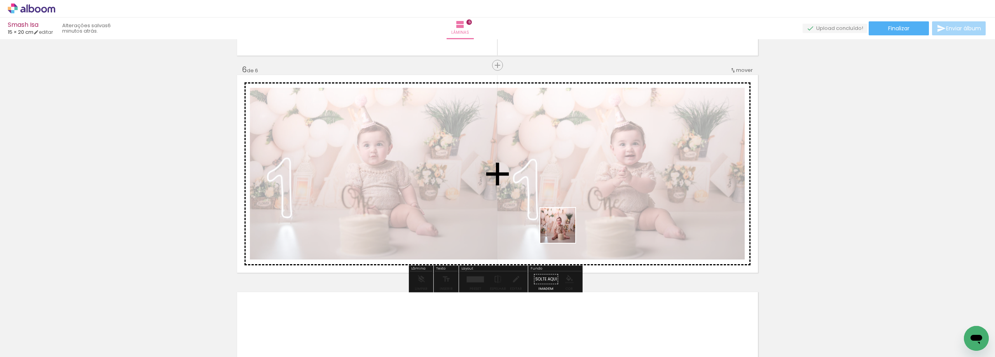
drag, startPoint x: 779, startPoint y: 338, endPoint x: 558, endPoint y: 231, distance: 245.0
click at [558, 231] on quentale-workspace at bounding box center [497, 178] width 995 height 357
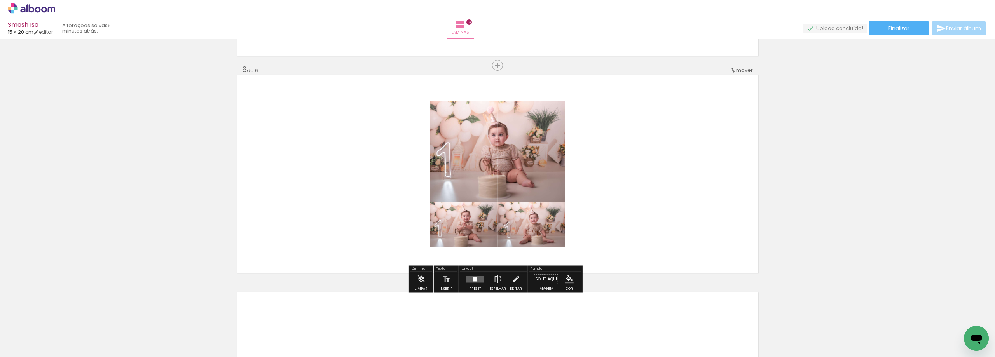
click at [514, 113] on div at bounding box center [509, 109] width 9 height 8
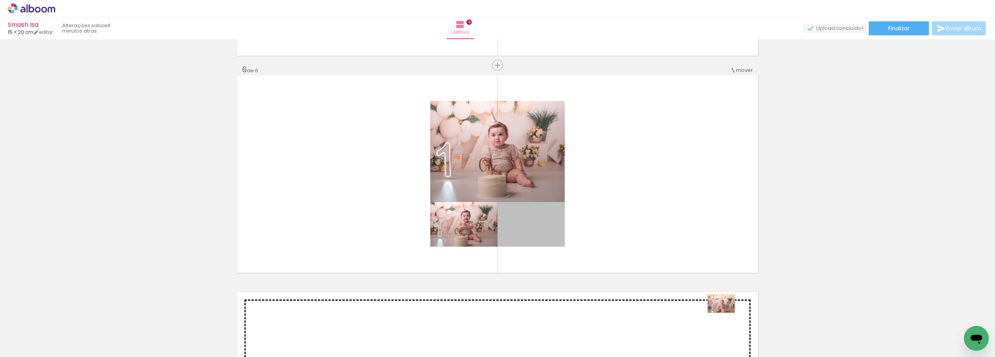
drag, startPoint x: 535, startPoint y: 225, endPoint x: 720, endPoint y: 305, distance: 202.0
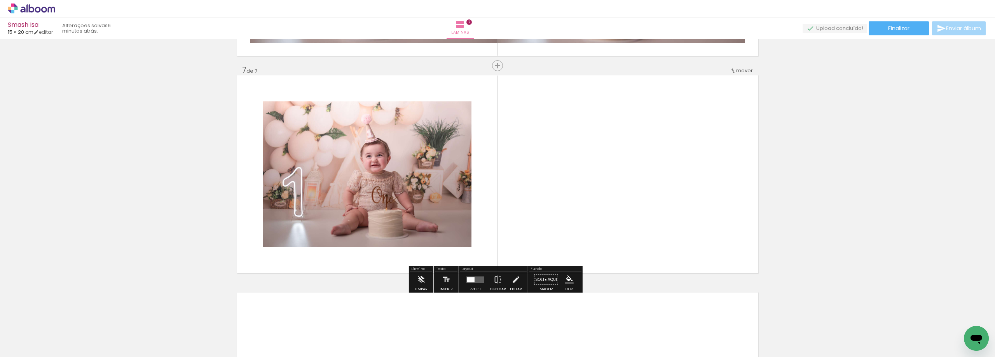
scroll to position [1291, 0]
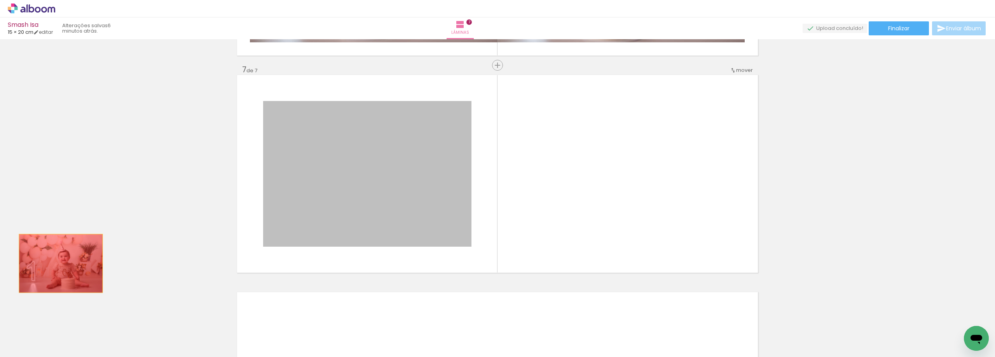
drag, startPoint x: 368, startPoint y: 198, endPoint x: 44, endPoint y: 267, distance: 332.0
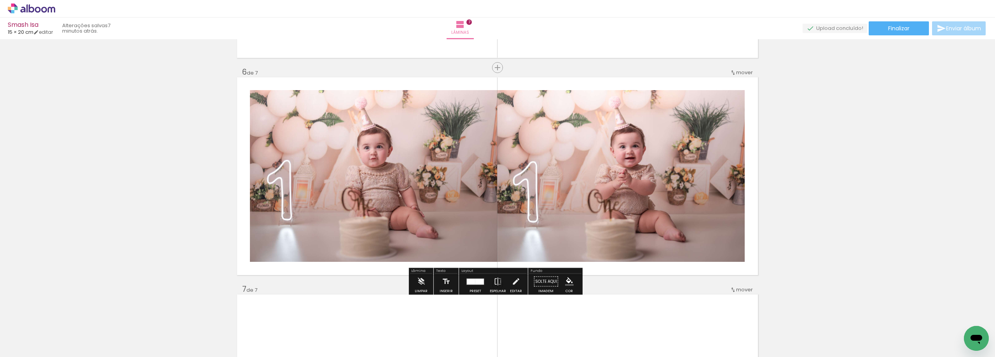
scroll to position [1057, 0]
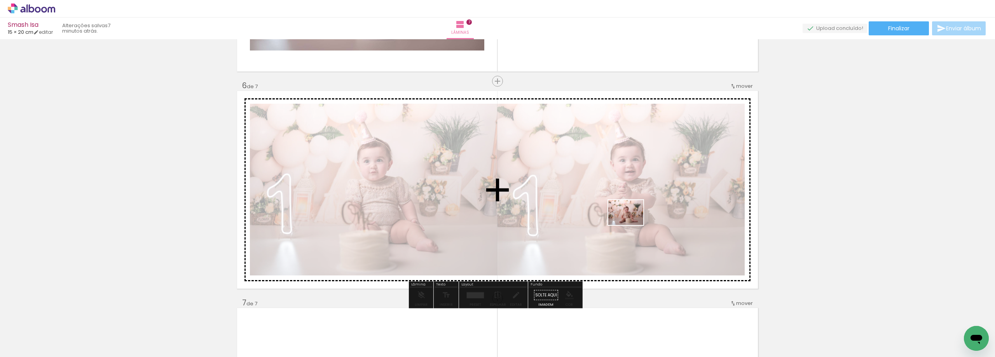
drag, startPoint x: 767, startPoint y: 337, endPoint x: 632, endPoint y: 224, distance: 176.0
click at [632, 224] on quentale-workspace at bounding box center [497, 178] width 995 height 357
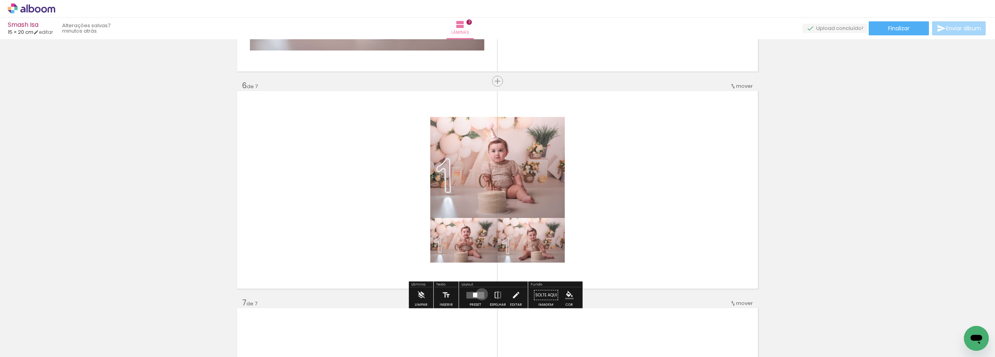
click at [480, 294] on quentale-layouter at bounding box center [475, 295] width 18 height 7
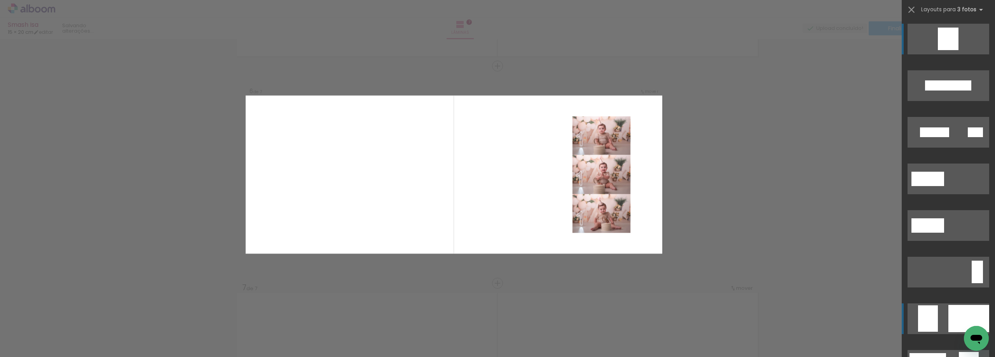
scroll to position [1073, 0]
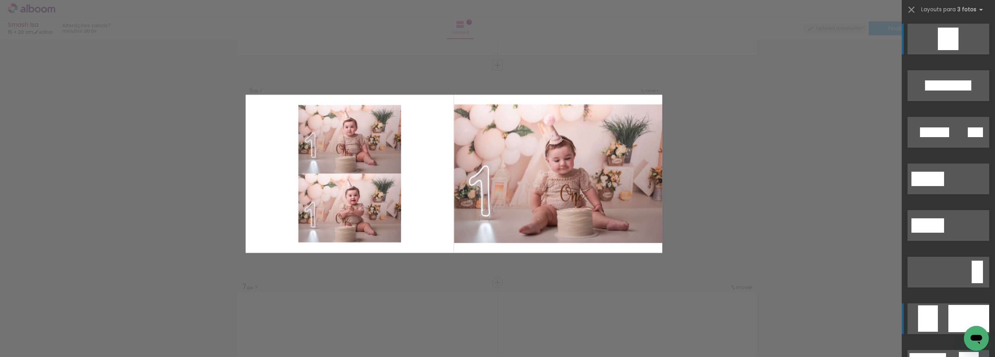
click at [956, 91] on div at bounding box center [963, 85] width 15 height 10
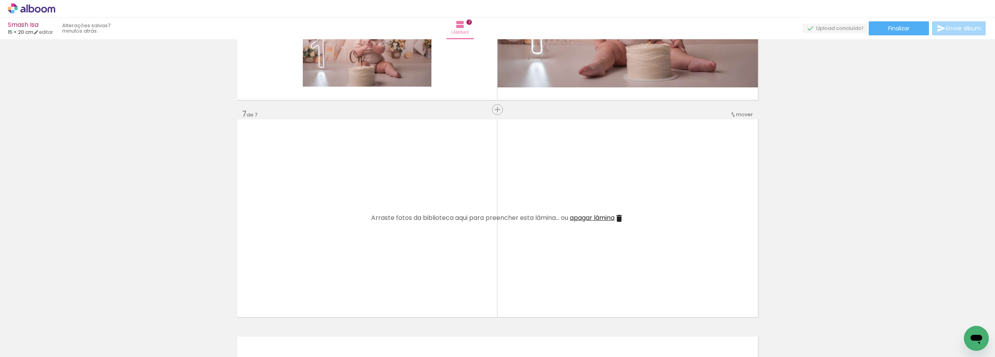
scroll to position [1268, 0]
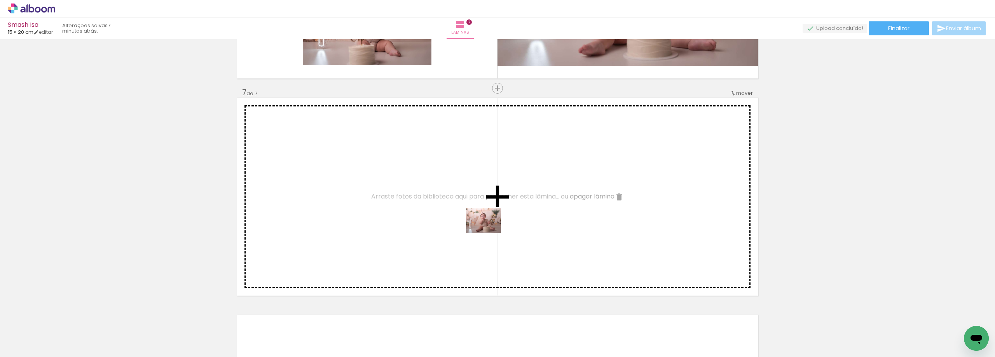
drag, startPoint x: 812, startPoint y: 336, endPoint x: 489, endPoint y: 231, distance: 339.5
click at [489, 231] on quentale-workspace at bounding box center [497, 178] width 995 height 357
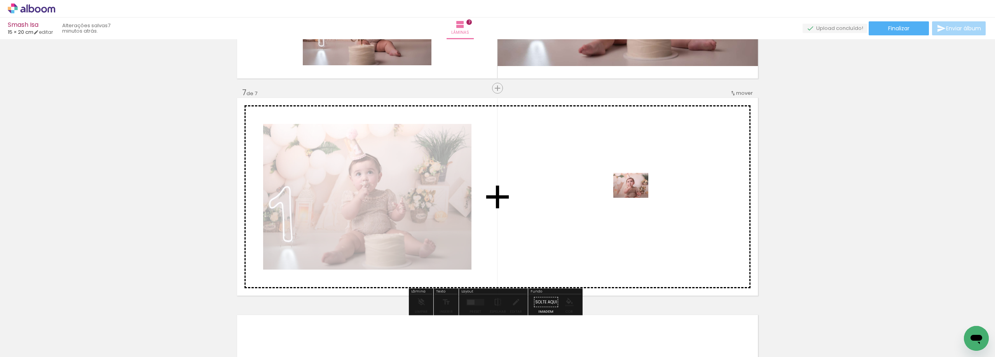
drag, startPoint x: 873, startPoint y: 333, endPoint x: 637, endPoint y: 196, distance: 273.2
click at [637, 196] on quentale-workspace at bounding box center [497, 178] width 995 height 357
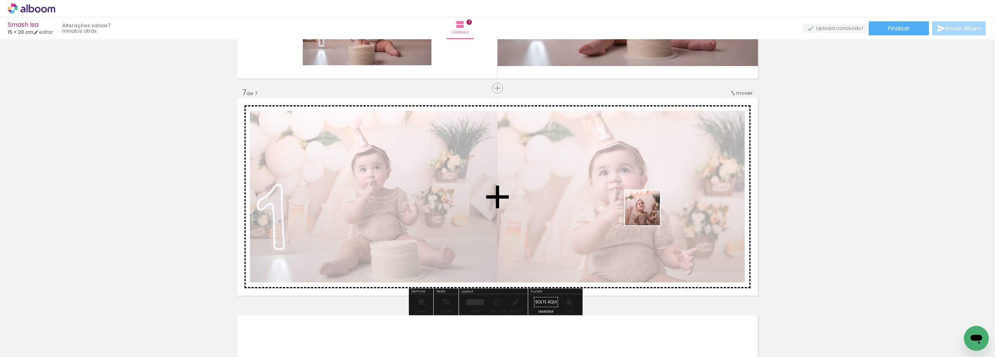
drag, startPoint x: 905, startPoint y: 333, endPoint x: 648, endPoint y: 214, distance: 282.8
click at [648, 214] on quentale-workspace at bounding box center [497, 178] width 995 height 357
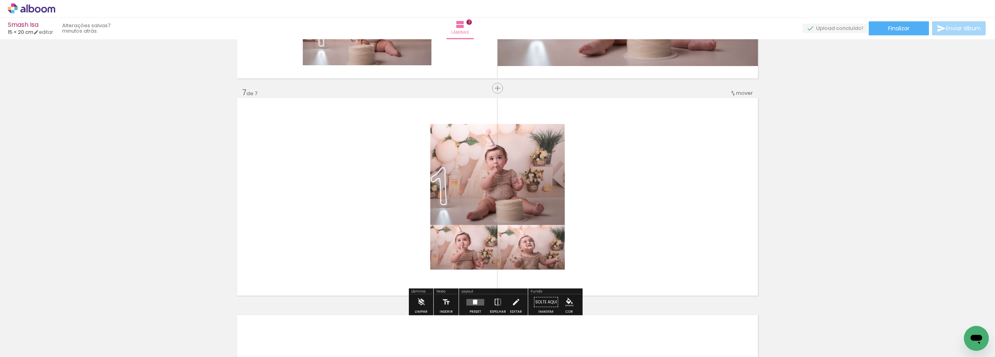
scroll to position [0, 458]
click at [475, 303] on div at bounding box center [476, 303] width 2 height 1
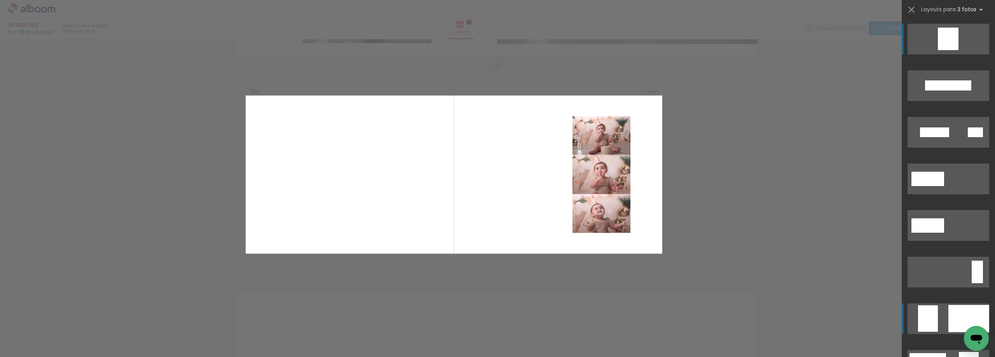
scroll to position [1291, 0]
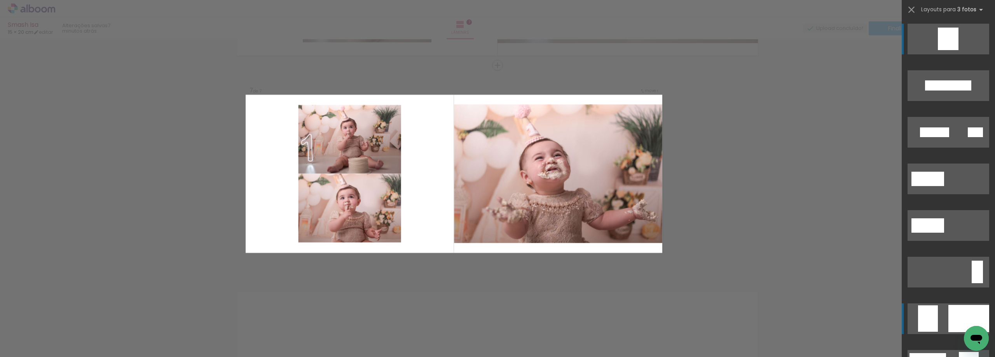
click at [941, 101] on quentale-layouter at bounding box center [949, 85] width 82 height 31
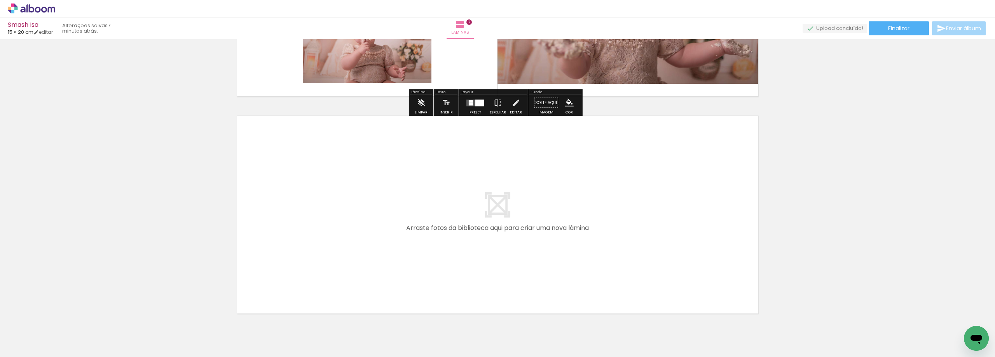
scroll to position [1485, 0]
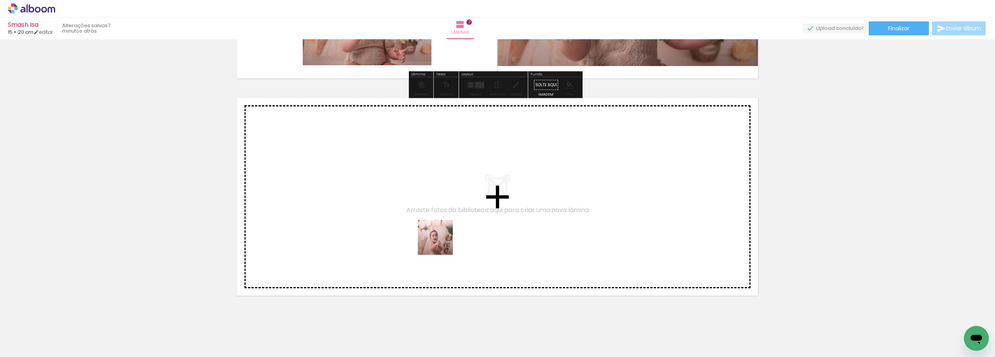
drag, startPoint x: 617, startPoint y: 334, endPoint x: 420, endPoint y: 236, distance: 219.6
click at [420, 236] on quentale-workspace at bounding box center [497, 178] width 995 height 357
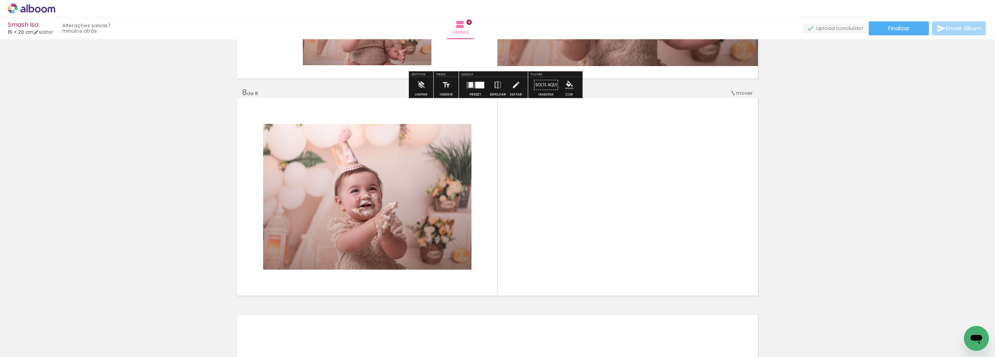
scroll to position [1508, 0]
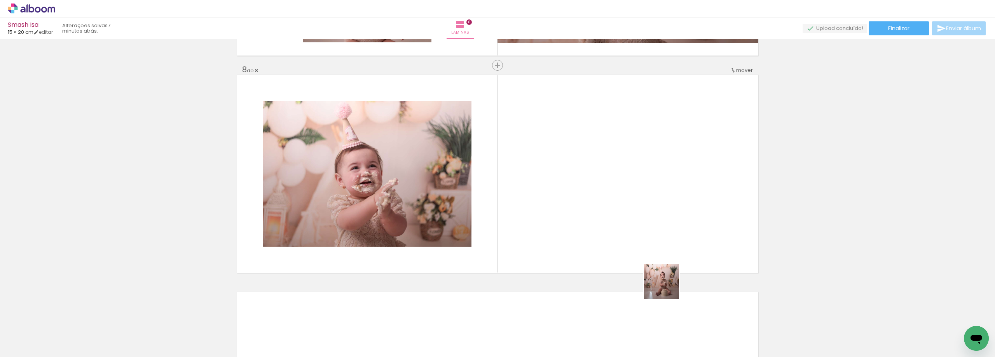
drag, startPoint x: 674, startPoint y: 337, endPoint x: 712, endPoint y: 340, distance: 37.4
click at [661, 247] on quentale-workspace at bounding box center [497, 178] width 995 height 357
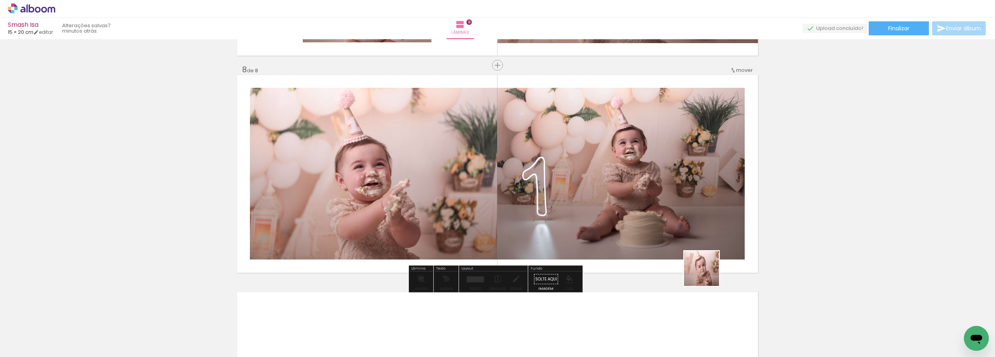
drag, startPoint x: 708, startPoint y: 338, endPoint x: 690, endPoint y: 213, distance: 126.0
click at [690, 213] on quentale-workspace at bounding box center [497, 178] width 995 height 357
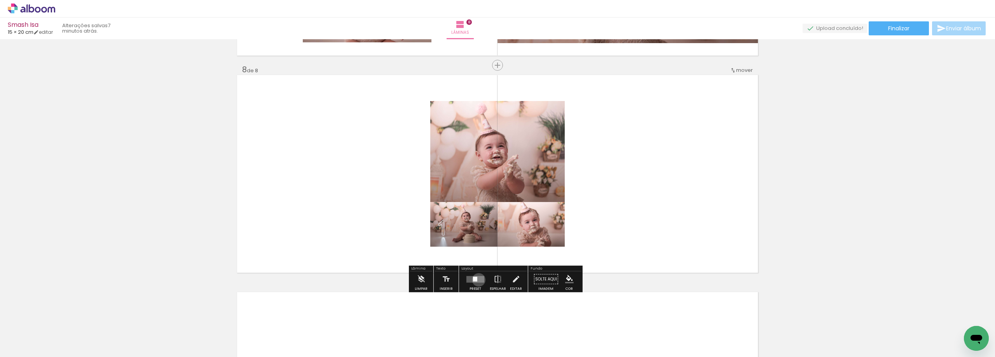
click at [477, 279] on quentale-layouter at bounding box center [475, 279] width 18 height 7
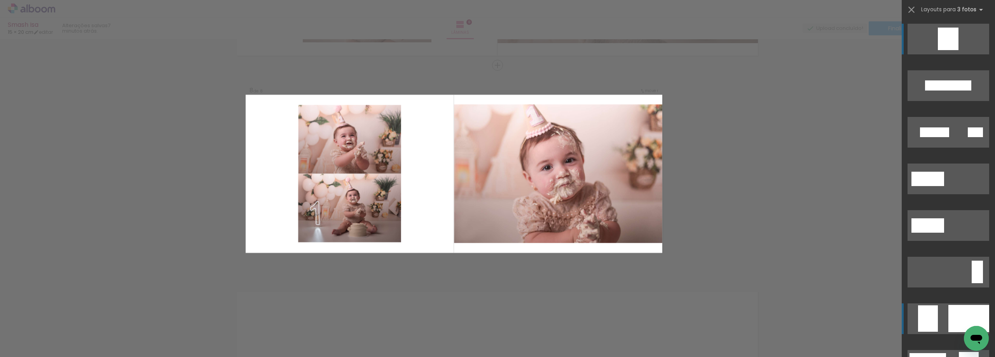
click at [944, 101] on quentale-layouter at bounding box center [949, 85] width 82 height 31
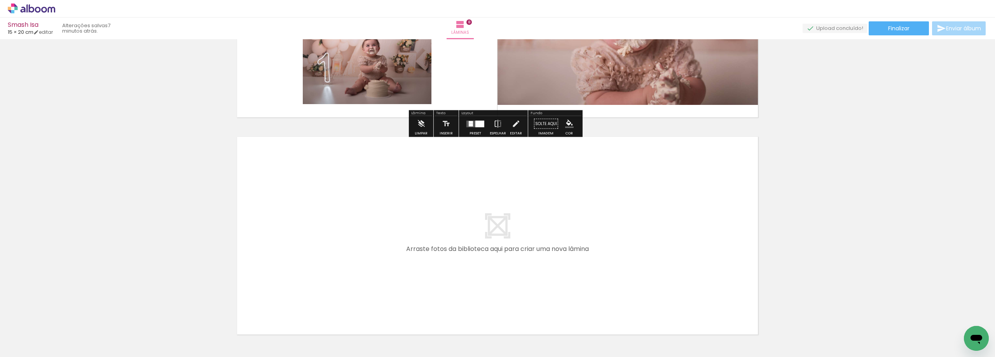
scroll to position [0, 551]
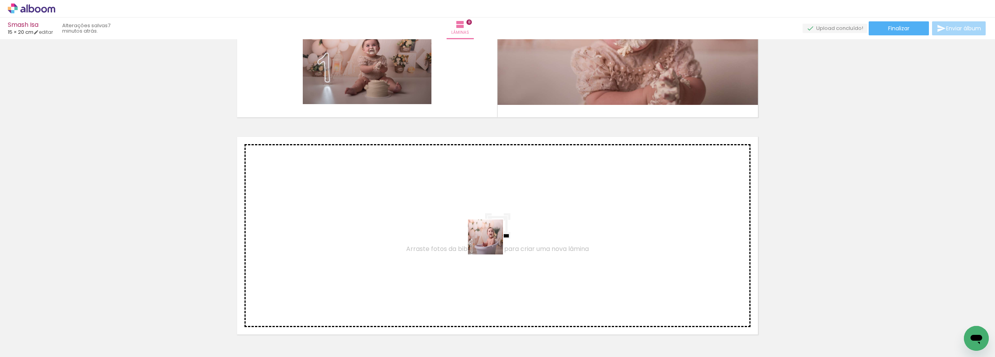
drag, startPoint x: 665, startPoint y: 340, endPoint x: 411, endPoint y: 224, distance: 279.4
click at [411, 224] on quentale-workspace at bounding box center [497, 178] width 995 height 357
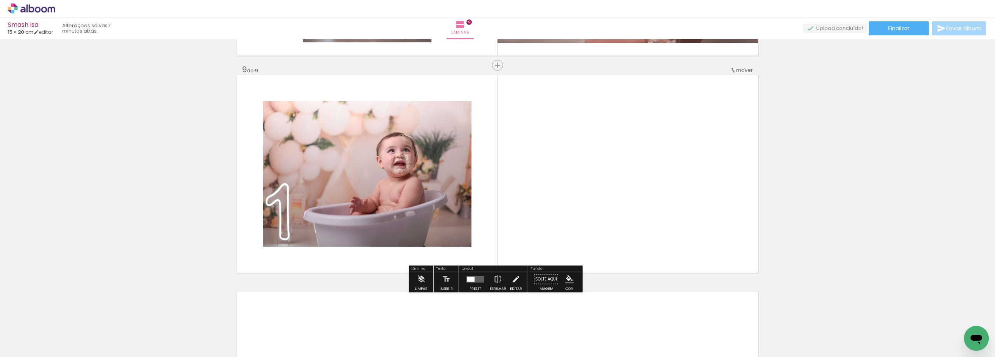
scroll to position [1764, 0]
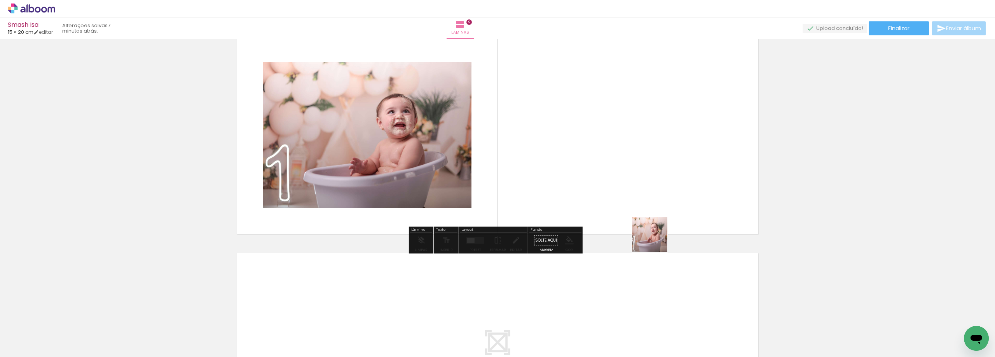
drag, startPoint x: 694, startPoint y: 316, endPoint x: 642, endPoint y: 224, distance: 105.3
click at [642, 224] on quentale-workspace at bounding box center [497, 178] width 995 height 357
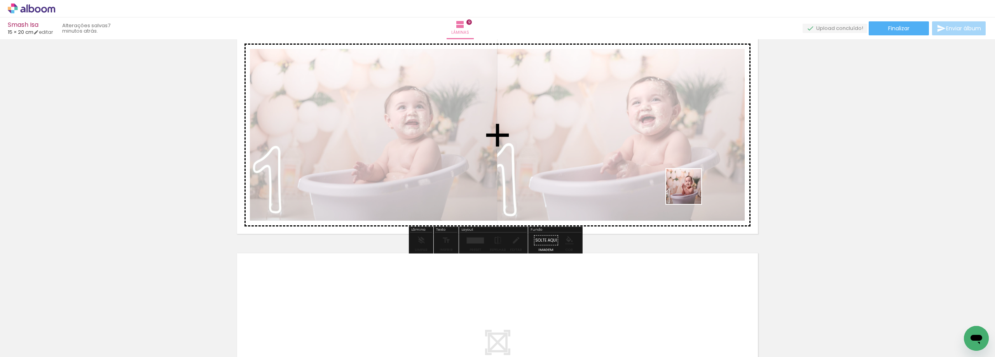
drag, startPoint x: 741, startPoint y: 338, endPoint x: 687, endPoint y: 189, distance: 158.8
click at [687, 189] on quentale-workspace at bounding box center [497, 178] width 995 height 357
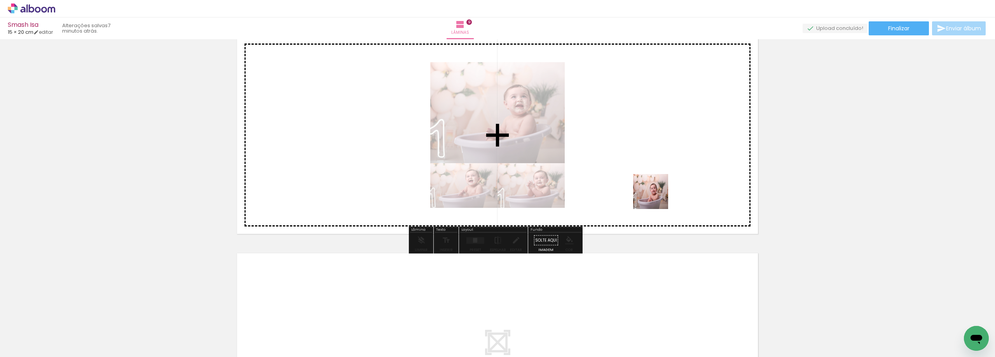
drag, startPoint x: 779, startPoint y: 337, endPoint x: 656, endPoint y: 197, distance: 186.7
click at [656, 197] on quentale-workspace at bounding box center [497, 178] width 995 height 357
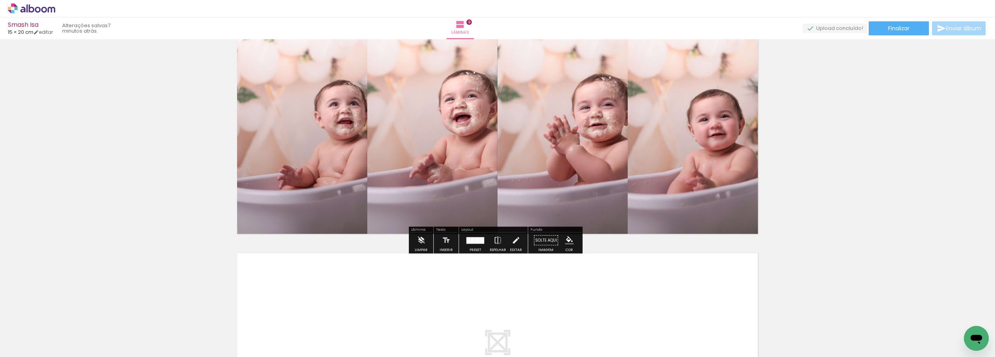
click at [473, 233] on div at bounding box center [475, 241] width 21 height 16
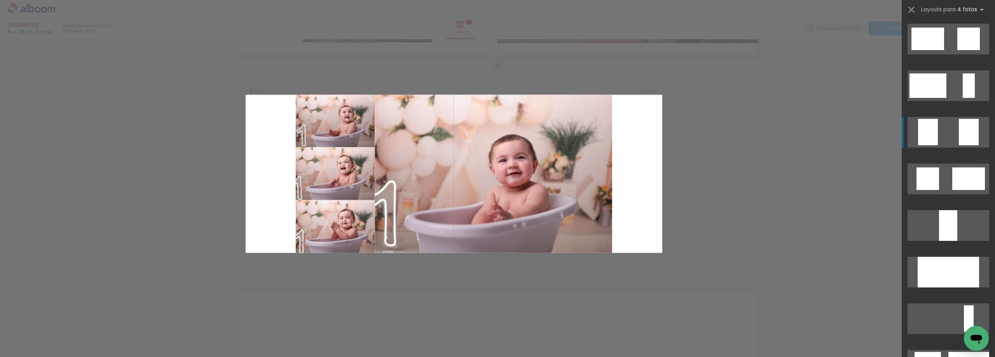
scroll to position [2410, 0]
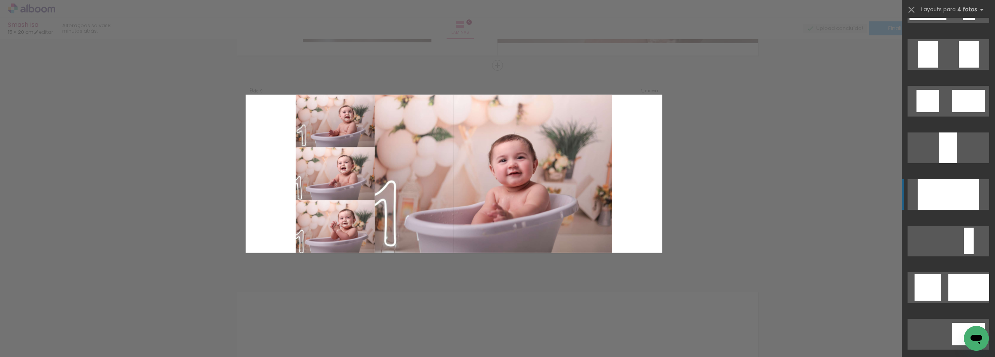
click at [928, 206] on div at bounding box center [925, 205] width 15 height 10
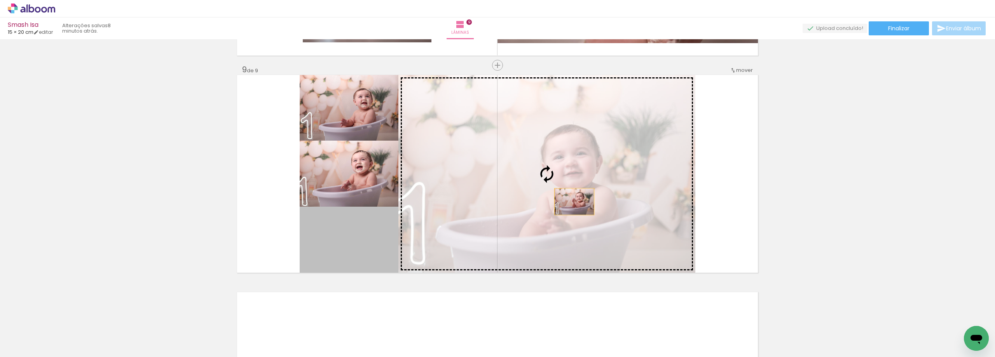
drag, startPoint x: 362, startPoint y: 255, endPoint x: 573, endPoint y: 199, distance: 217.7
click at [0, 0] on slot at bounding box center [0, 0] width 0 height 0
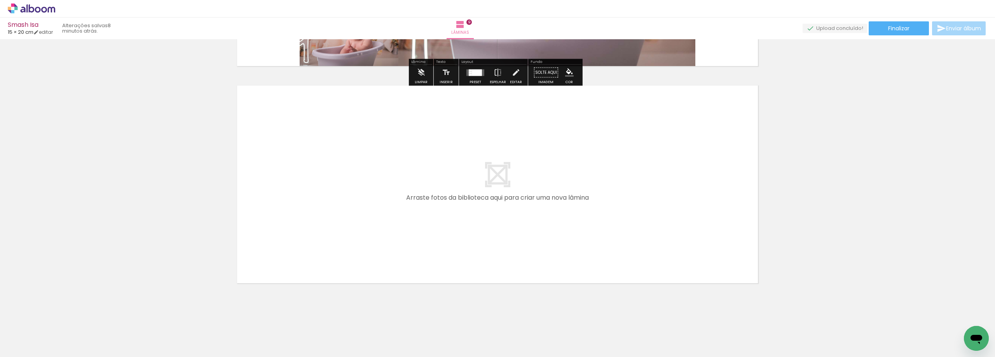
scroll to position [1934, 0]
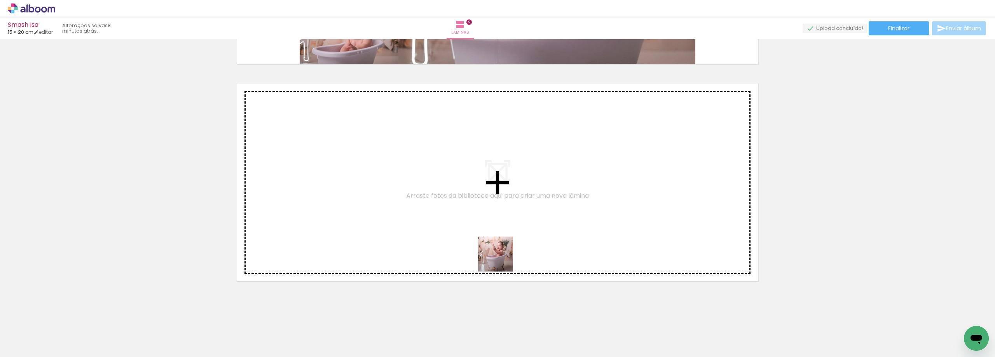
drag, startPoint x: 830, startPoint y: 339, endPoint x: 501, endPoint y: 260, distance: 337.9
click at [501, 260] on quentale-workspace at bounding box center [497, 178] width 995 height 357
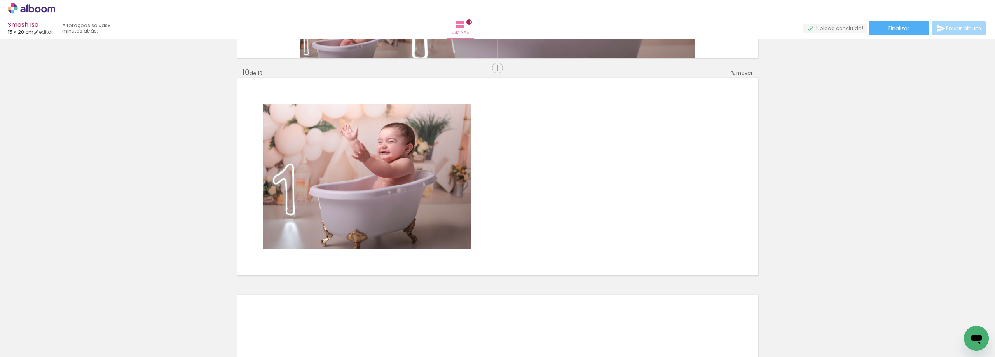
scroll to position [1943, 0]
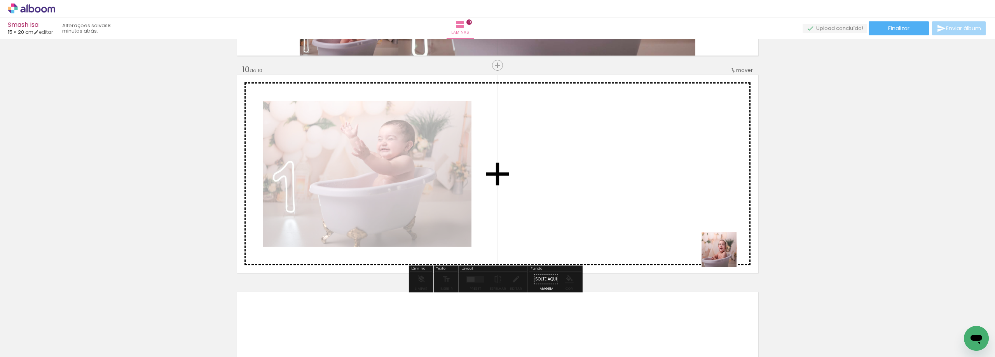
drag, startPoint x: 870, startPoint y: 339, endPoint x: 725, endPoint y: 256, distance: 167.5
click at [725, 256] on quentale-workspace at bounding box center [497, 178] width 995 height 357
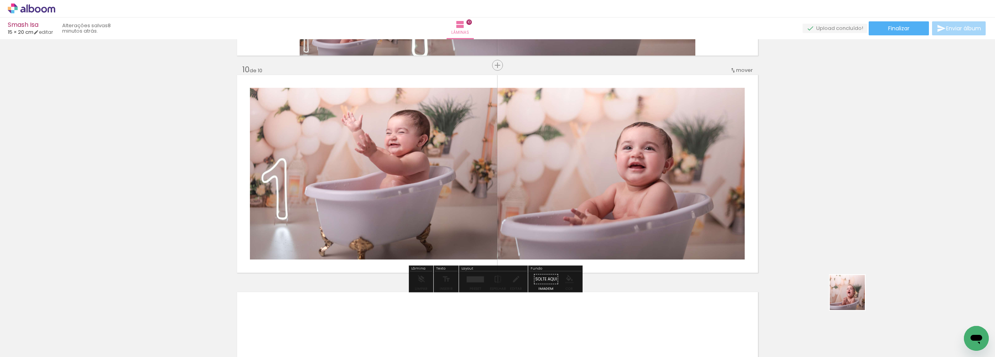
drag, startPoint x: 914, startPoint y: 331, endPoint x: 882, endPoint y: 295, distance: 47.9
click at [590, 222] on quentale-workspace at bounding box center [497, 178] width 995 height 357
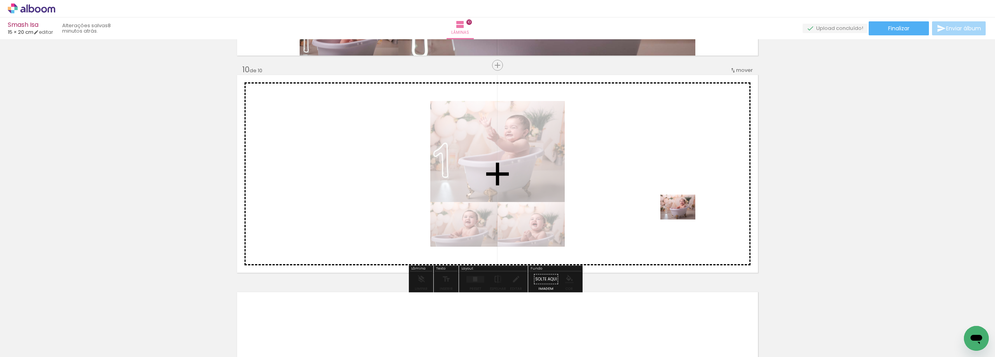
drag, startPoint x: 953, startPoint y: 331, endPoint x: 609, endPoint y: 210, distance: 364.8
click at [609, 210] on quentale-workspace at bounding box center [497, 178] width 995 height 357
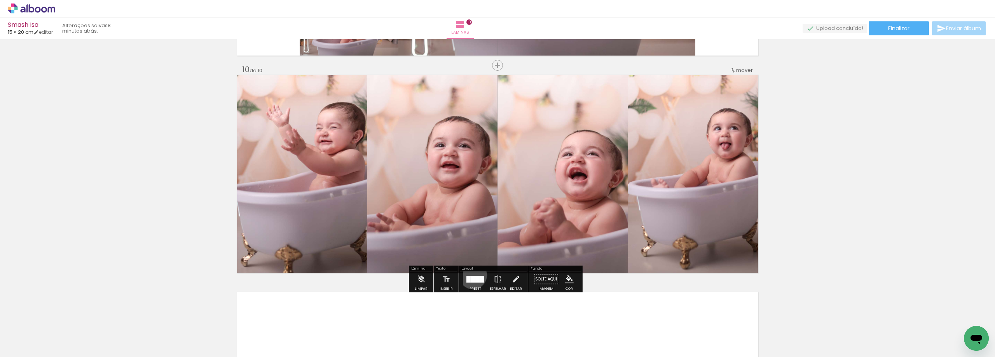
click at [471, 275] on div at bounding box center [475, 280] width 21 height 16
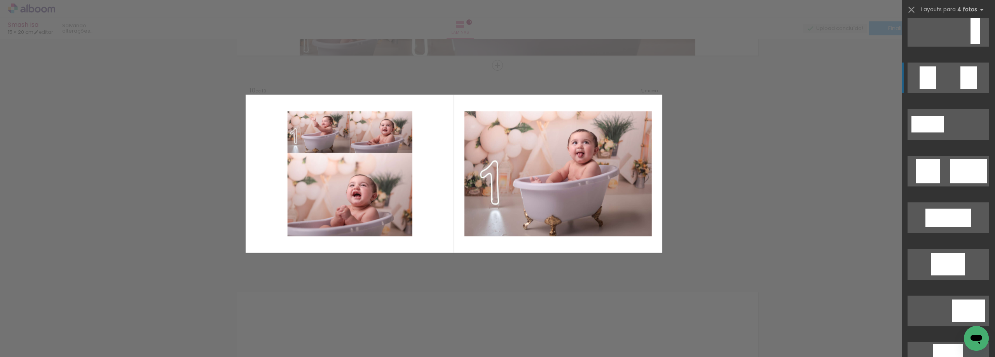
scroll to position [389, 0]
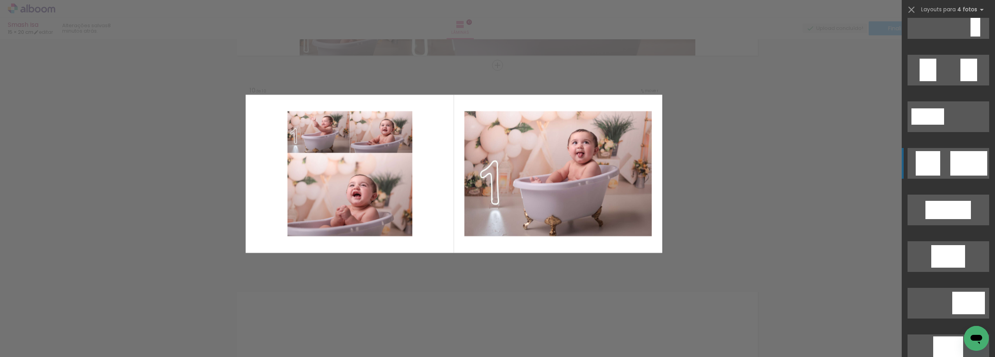
click at [944, 125] on div at bounding box center [940, 121] width 8 height 5
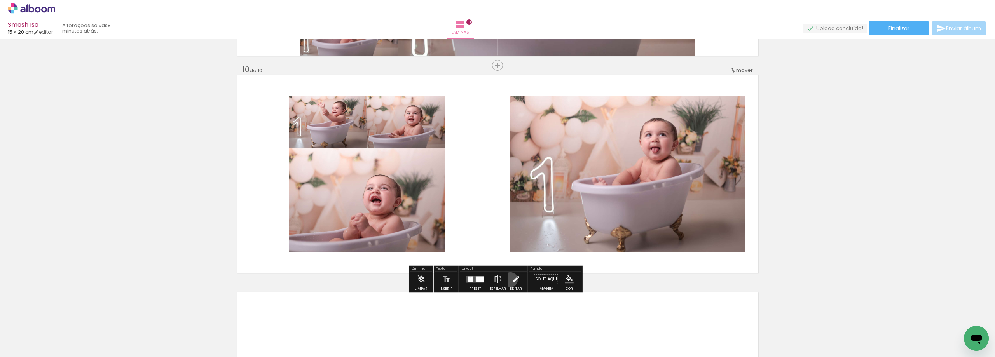
click at [508, 280] on paper-button "Editar" at bounding box center [516, 282] width 16 height 20
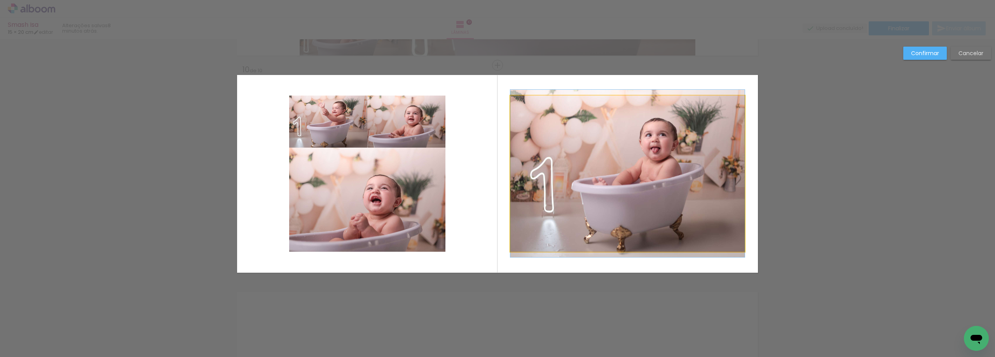
click at [590, 131] on quentale-photo at bounding box center [627, 174] width 234 height 156
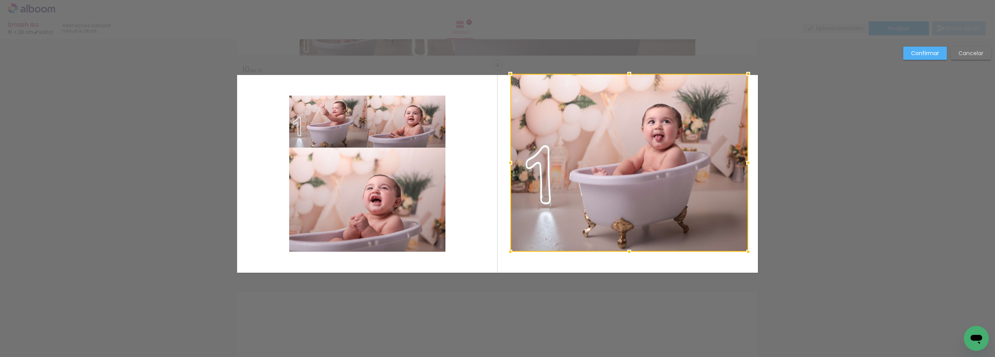
drag, startPoint x: 741, startPoint y: 101, endPoint x: 744, endPoint y: 79, distance: 22.0
click at [744, 79] on div at bounding box center [749, 74] width 16 height 16
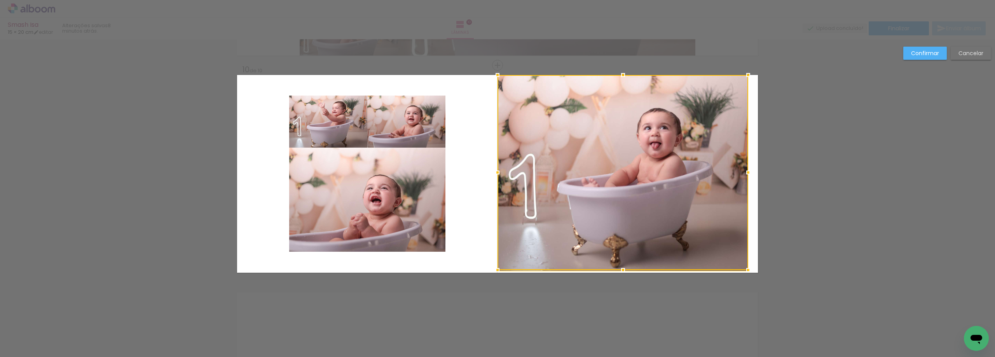
drag, startPoint x: 507, startPoint y: 164, endPoint x: 494, endPoint y: 166, distance: 13.0
click at [494, 166] on div at bounding box center [498, 173] width 16 height 16
click at [705, 157] on quentale-photo at bounding box center [623, 173] width 251 height 196
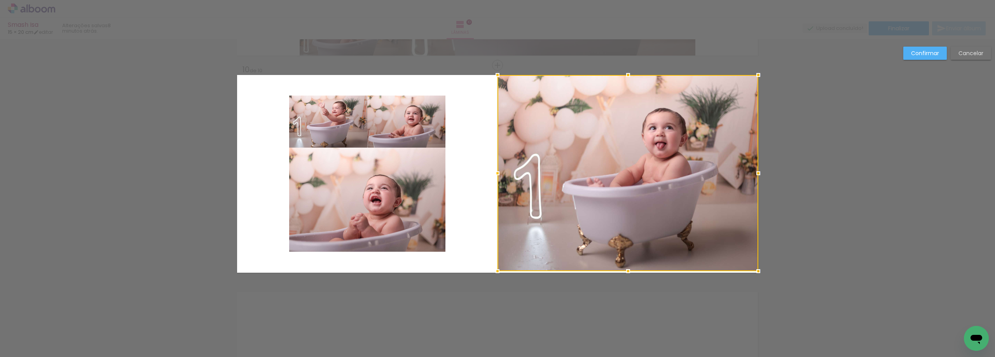
drag, startPoint x: 745, startPoint y: 174, endPoint x: 765, endPoint y: 174, distance: 20.2
drag, startPoint x: 640, startPoint y: 248, endPoint x: 618, endPoint y: 269, distance: 30.2
click at [640, 249] on quentale-photo at bounding box center [628, 173] width 260 height 196
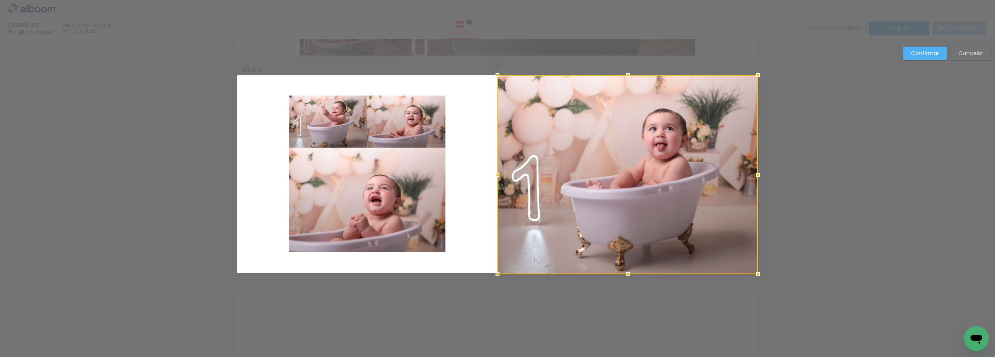
drag, startPoint x: 625, startPoint y: 270, endPoint x: 627, endPoint y: 285, distance: 15.6
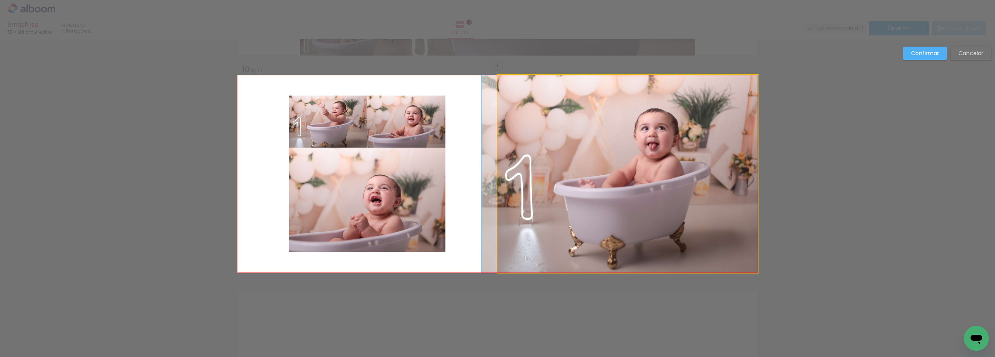
drag, startPoint x: 649, startPoint y: 155, endPoint x: 641, endPoint y: 156, distance: 7.9
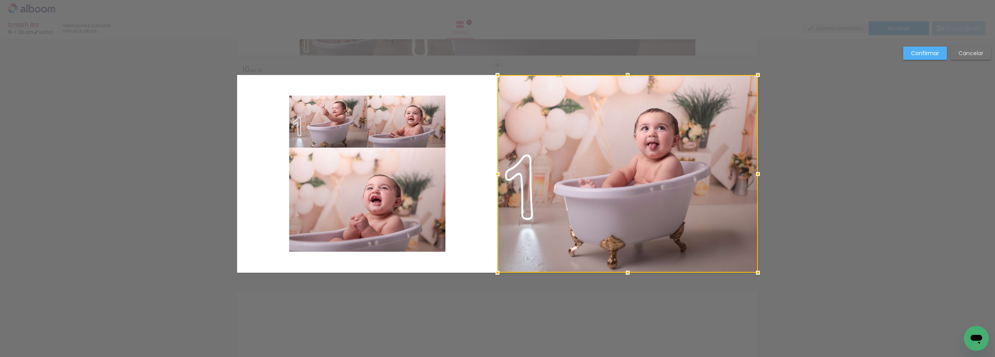
click at [0, 0] on slot "Confirmar" at bounding box center [0, 0] width 0 height 0
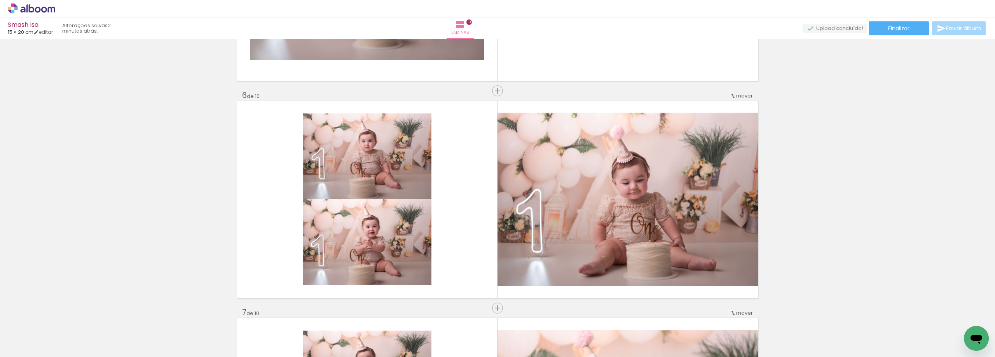
scroll to position [1050, 0]
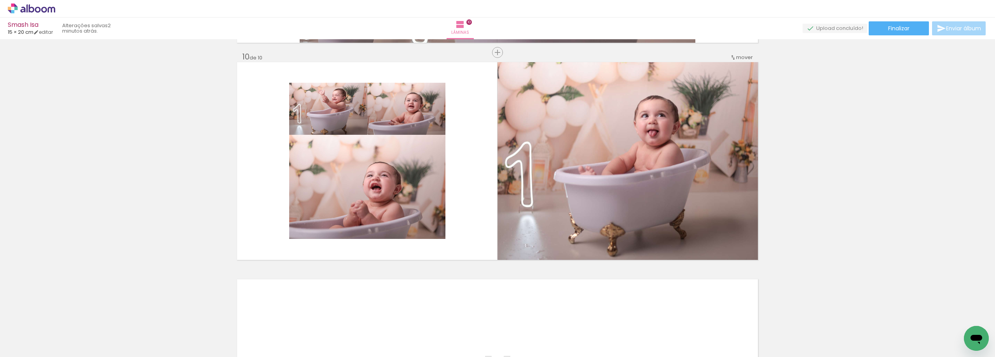
scroll to position [1944, 0]
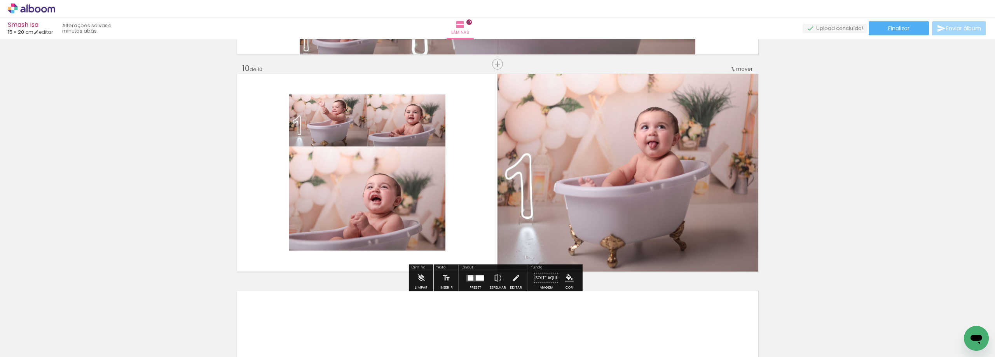
click at [890, 28] on span "Finalizar" at bounding box center [898, 28] width 21 height 5
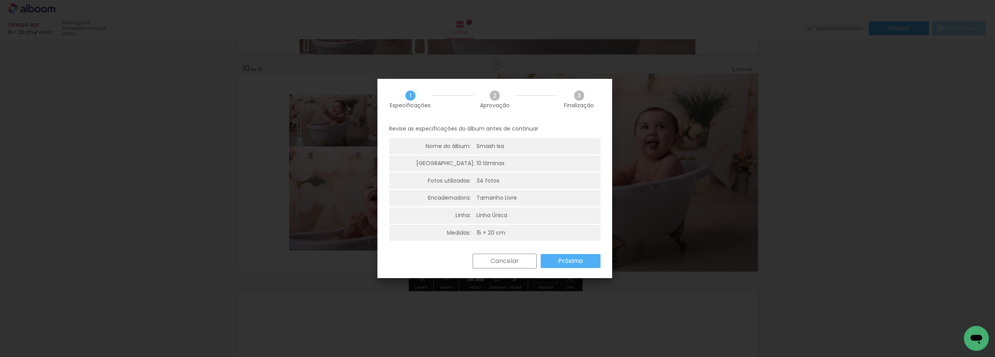
click at [0, 0] on slot "Próximo" at bounding box center [0, 0] width 0 height 0
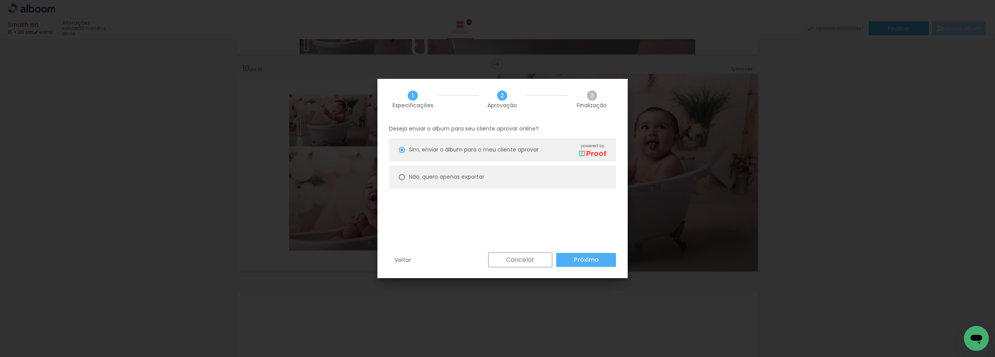
click at [403, 153] on div at bounding box center [402, 150] width 6 height 6
type paper-radio-button "on"
click at [0, 0] on slot "Próximo" at bounding box center [0, 0] width 0 height 0
type input "Alta, 300 DPI"
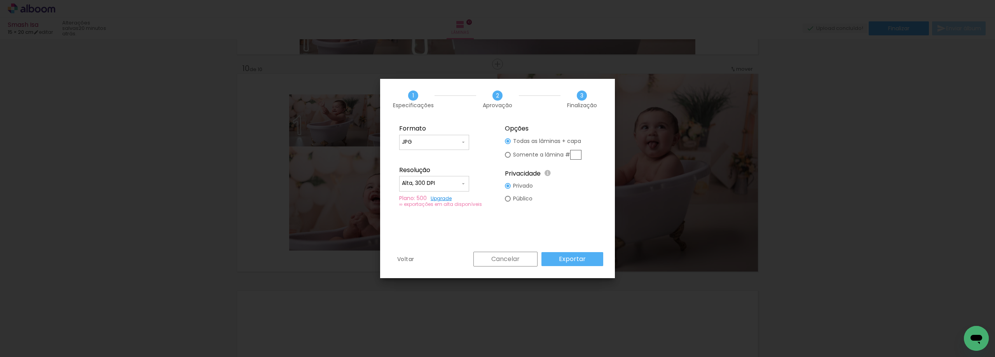
click at [0, 0] on slot "Exportar" at bounding box center [0, 0] width 0 height 0
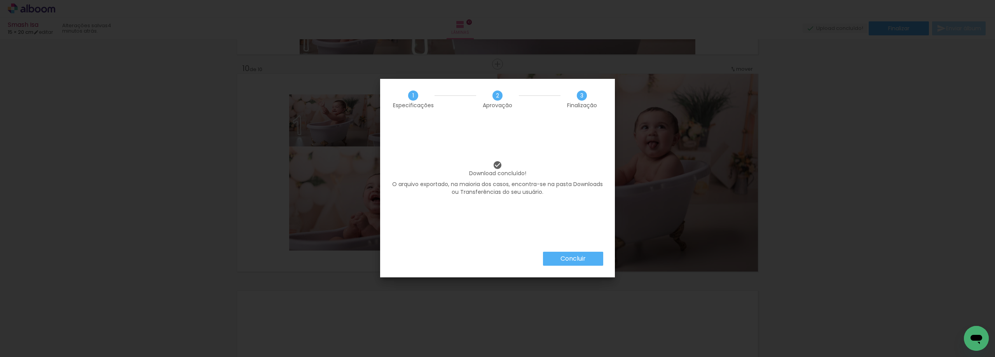
scroll to position [0, 551]
click at [0, 0] on slot "Concluir" at bounding box center [0, 0] width 0 height 0
